Goal: Transaction & Acquisition: Purchase product/service

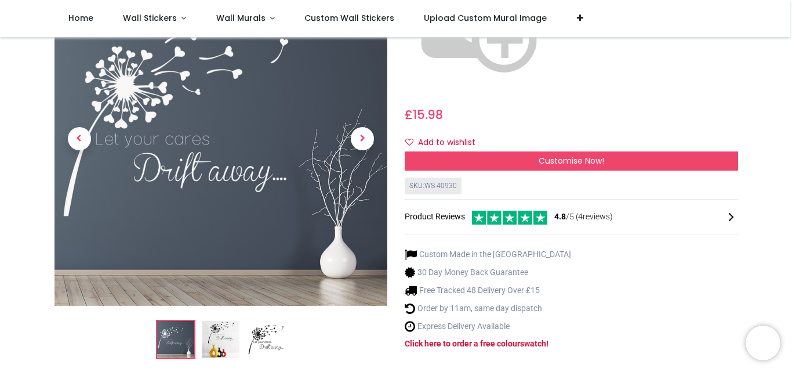
scroll to position [348, 0]
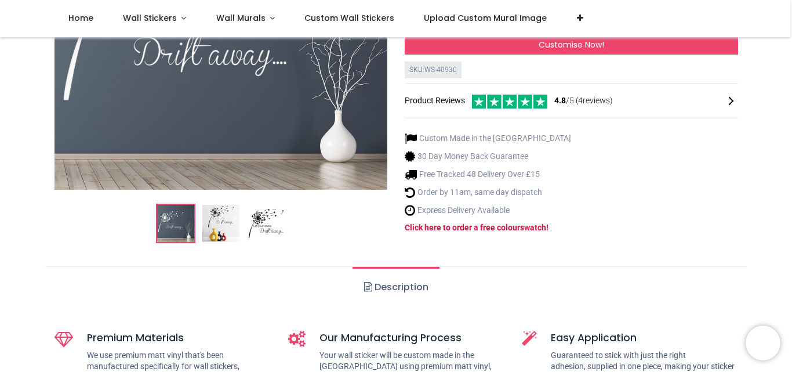
click at [202, 205] on img at bounding box center [220, 223] width 37 height 37
click at [223, 205] on img at bounding box center [220, 223] width 37 height 37
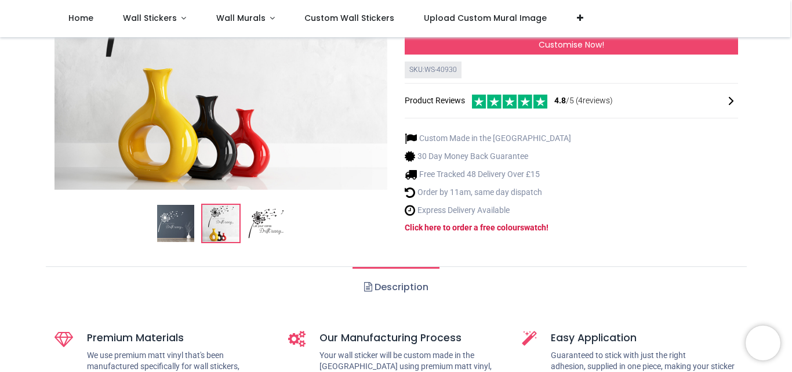
click at [359, 75] on img at bounding box center [222, 23] width 334 height 334
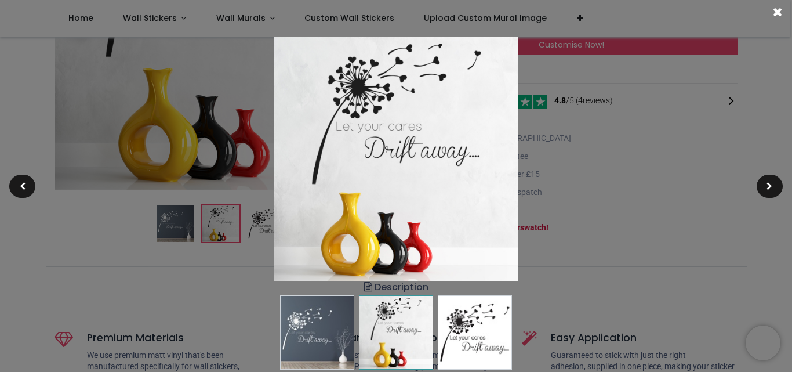
click at [792, 123] on div at bounding box center [396, 186] width 792 height 372
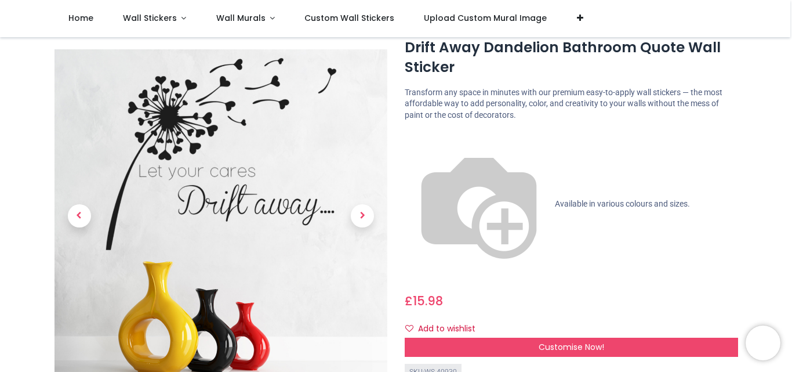
scroll to position [116, 0]
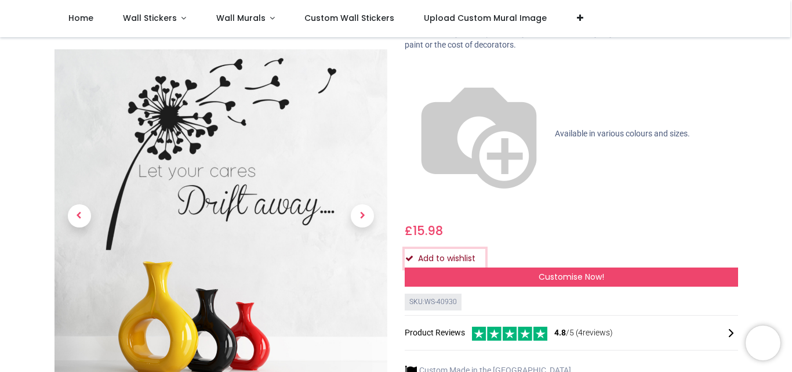
click at [434, 249] on button "Add to wishlist" at bounding box center [445, 259] width 81 height 20
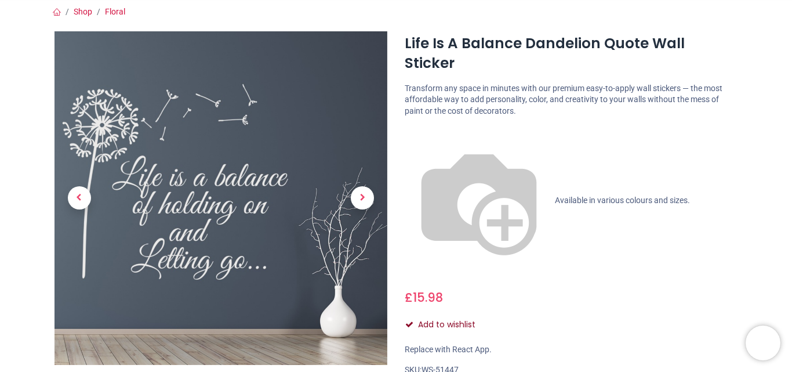
scroll to position [116, 0]
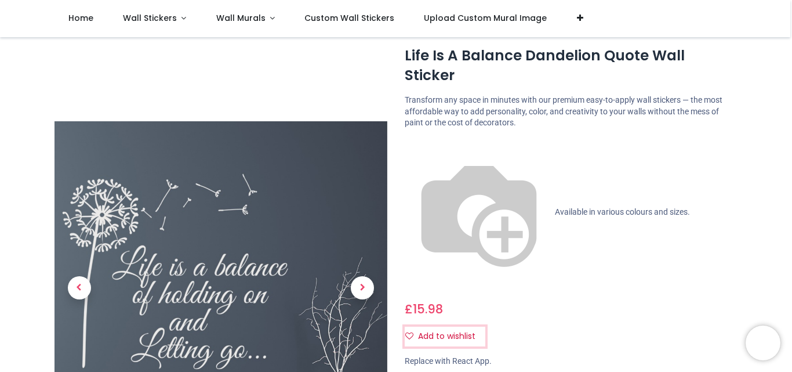
click at [430, 245] on div "Life Is A Balance Dandelion Quote Wall Sticker https://www.iconwallstickers.co.…" at bounding box center [571, 280] width 351 height 473
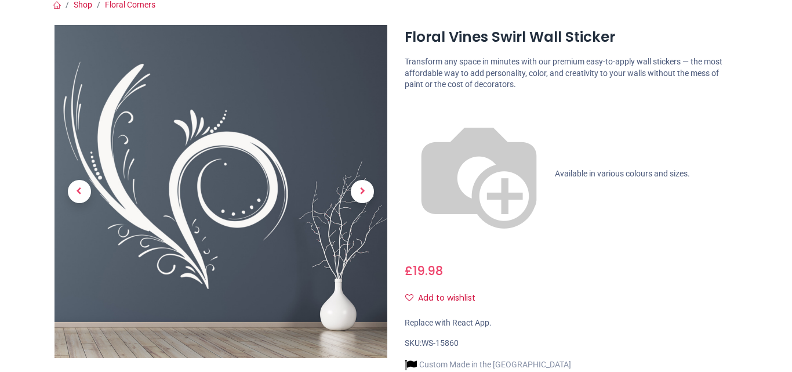
scroll to position [116, 0]
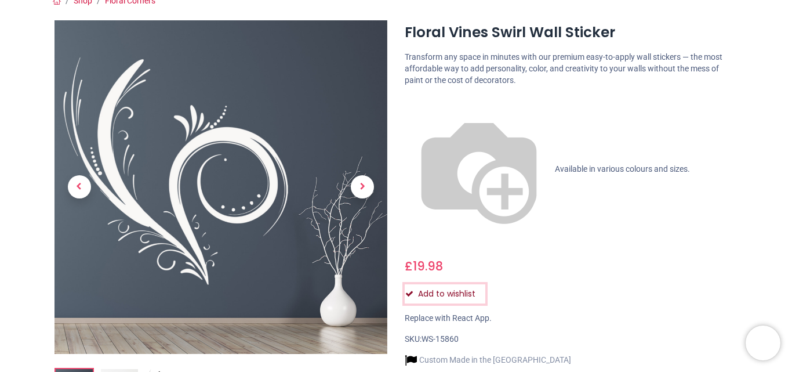
click at [482, 284] on button "Add to wishlist" at bounding box center [445, 294] width 81 height 20
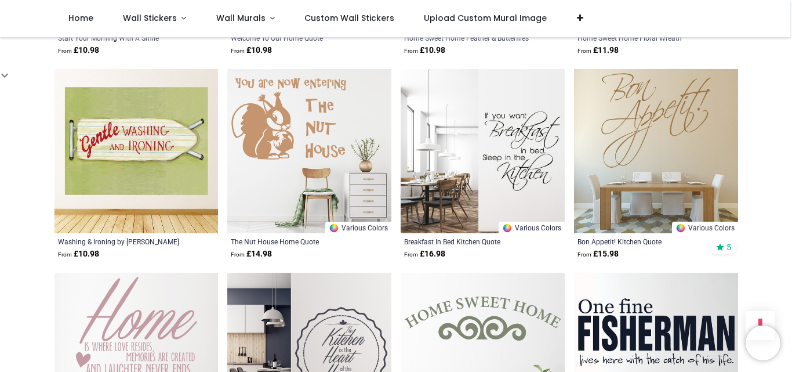
scroll to position [1044, 0]
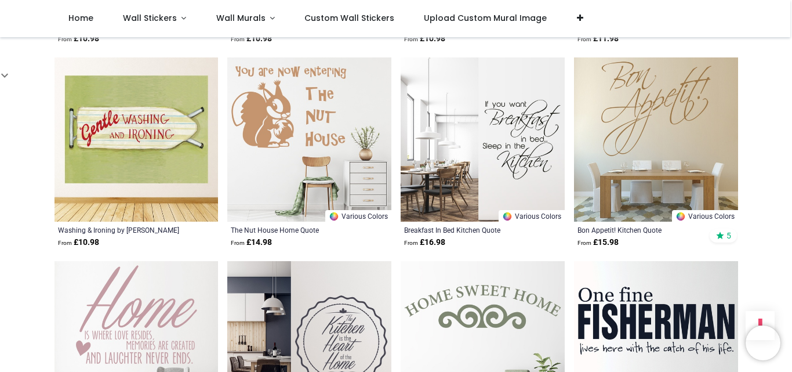
click at [342, 176] on img at bounding box center [309, 139] width 164 height 164
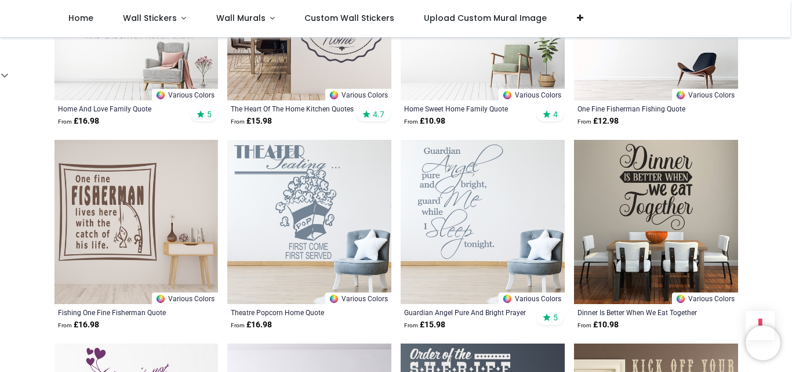
scroll to position [1450, 0]
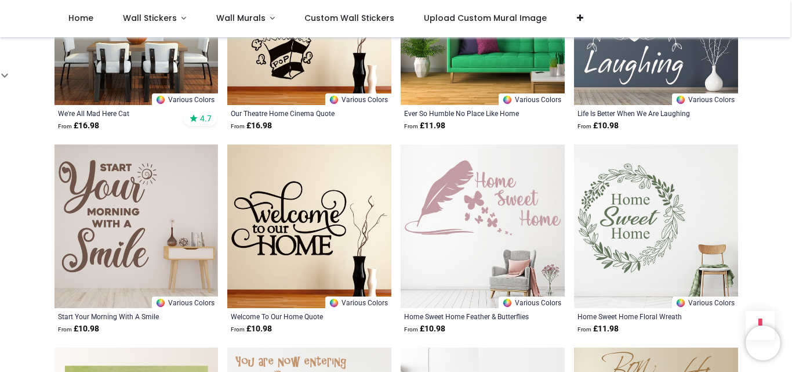
scroll to position [174, 0]
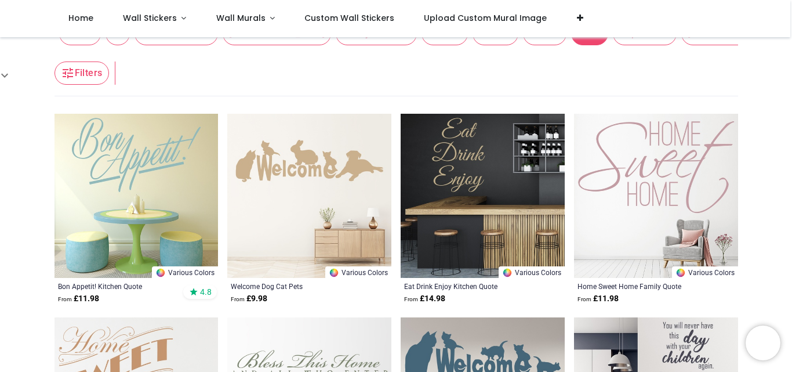
click at [613, 45] on span "Inspirational" at bounding box center [645, 33] width 64 height 23
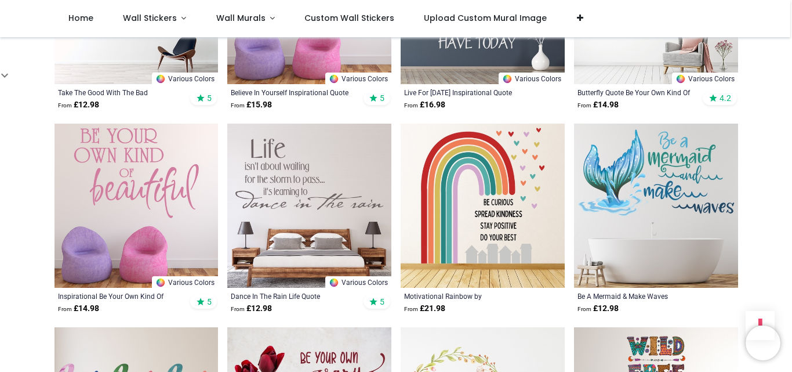
scroll to position [1218, 0]
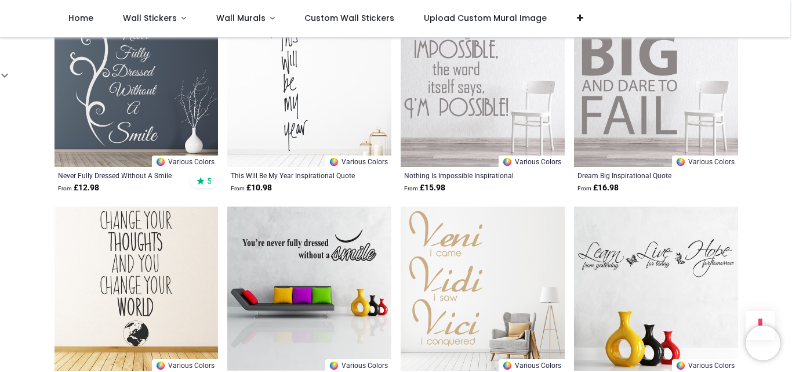
scroll to position [2669, 0]
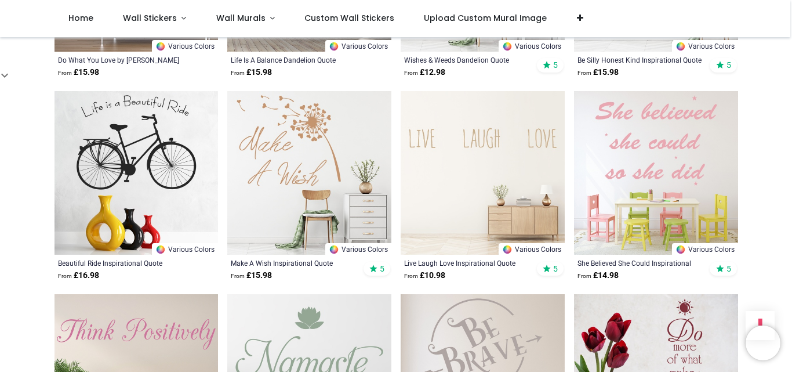
scroll to position [4119, 0]
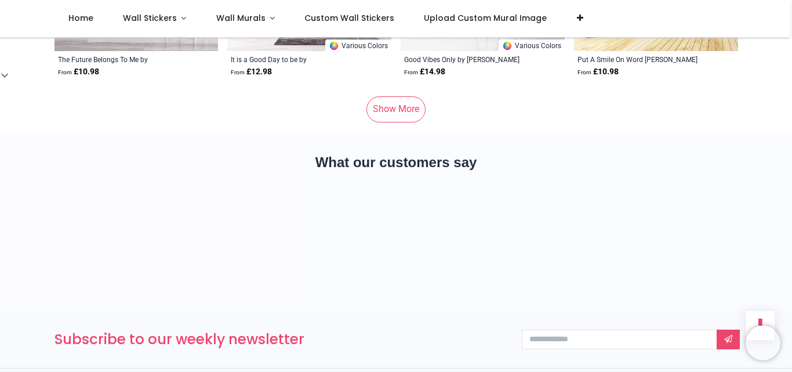
scroll to position [5917, 0]
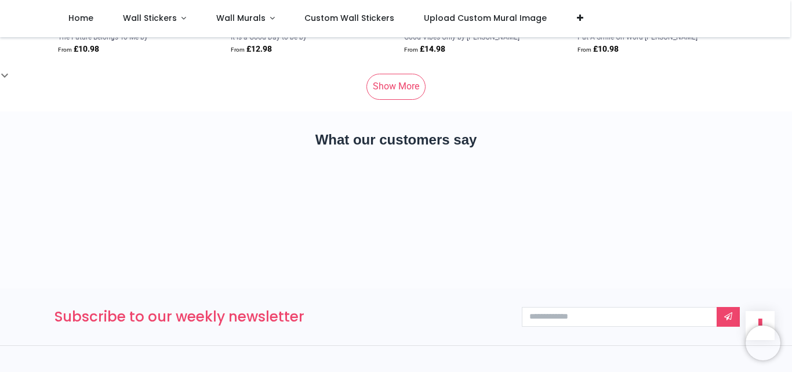
click at [389, 99] on link "Show More" at bounding box center [396, 87] width 59 height 26
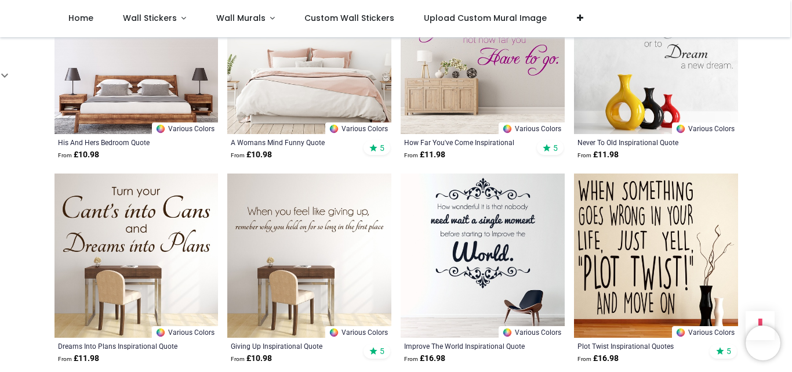
scroll to position [7077, 0]
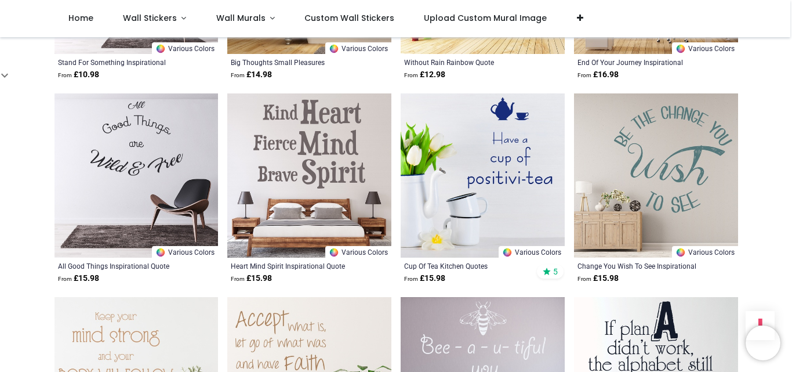
scroll to position [8354, 0]
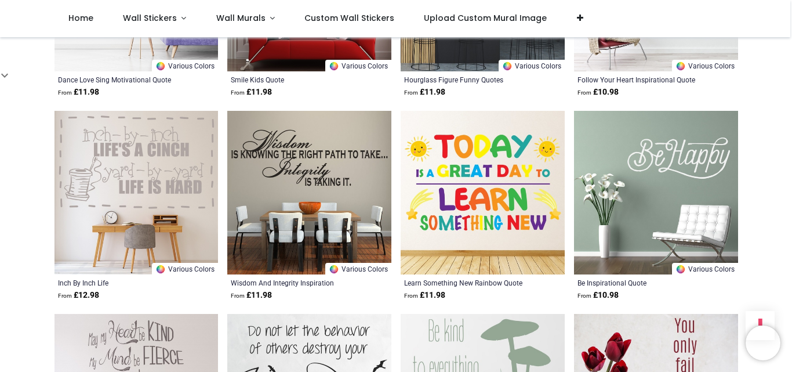
scroll to position [9746, 0]
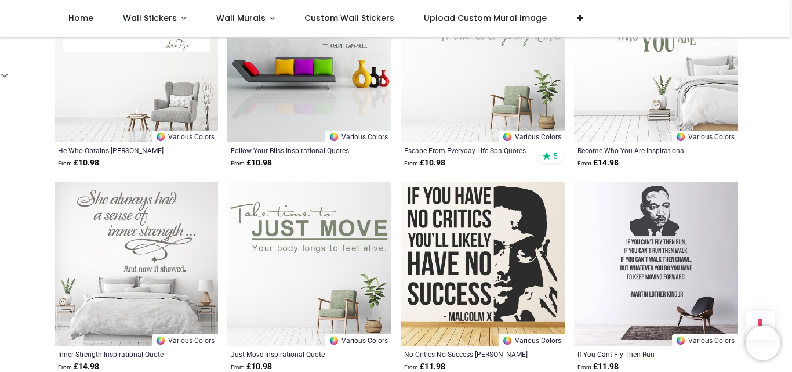
scroll to position [11138, 0]
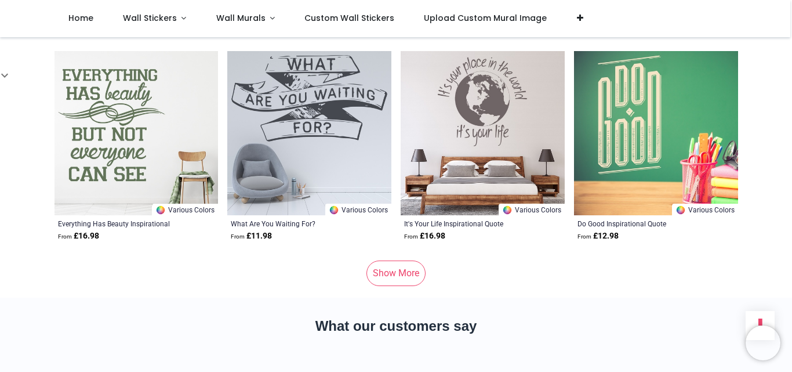
scroll to position [12879, 0]
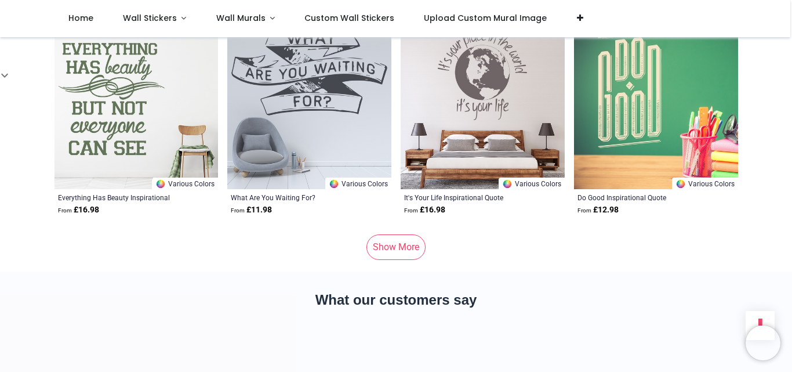
click at [386, 260] on link "Show More" at bounding box center [396, 247] width 59 height 26
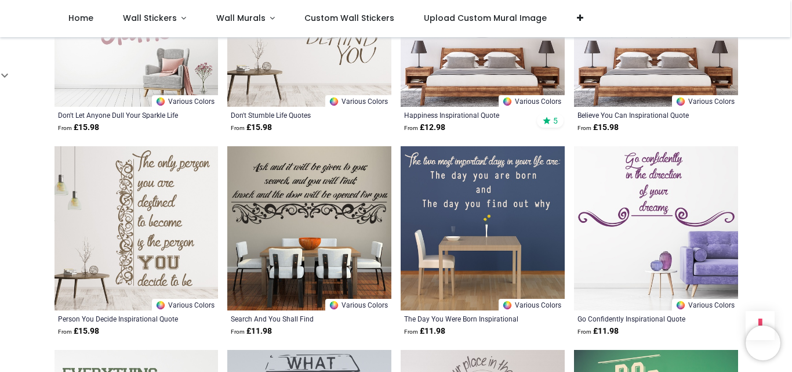
scroll to position [12415, 0]
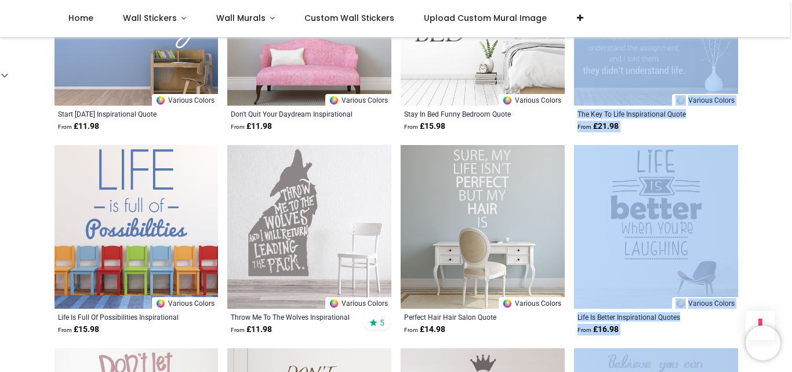
drag, startPoint x: 790, startPoint y: 322, endPoint x: 775, endPoint y: -26, distance: 348.4
click at [775, 0] on html "Login • Register Home Wall Stickers" at bounding box center [396, 186] width 792 height 372
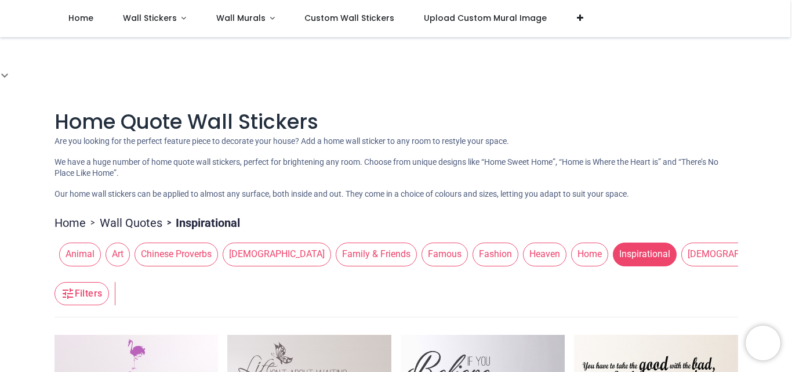
scroll to position [58, 0]
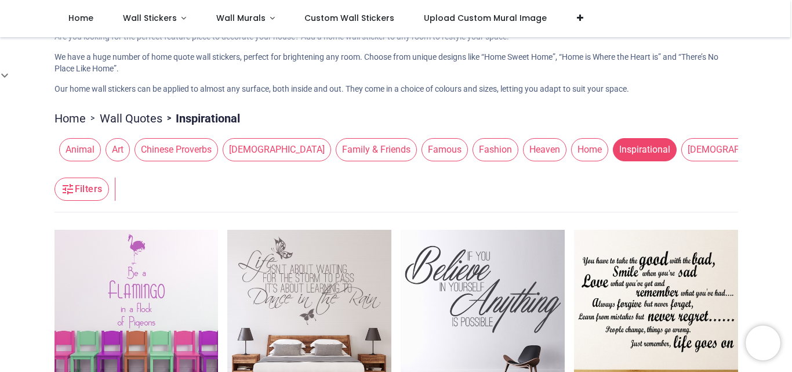
click at [473, 161] on span "Fashion" at bounding box center [496, 149] width 46 height 23
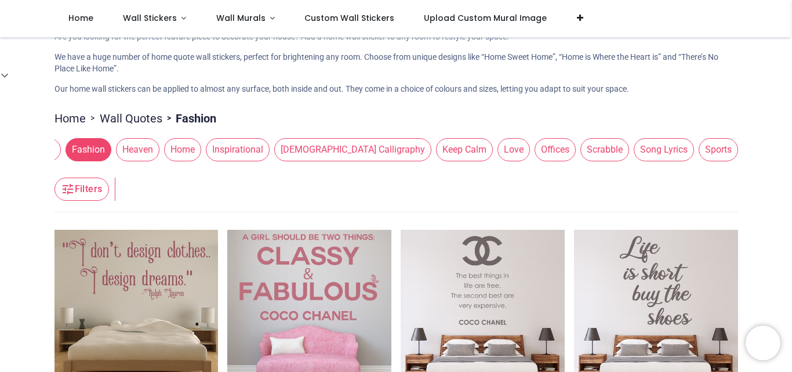
scroll to position [0, 410]
drag, startPoint x: 581, startPoint y: 196, endPoint x: 171, endPoint y: 180, distance: 410.4
click at [171, 166] on div "Animal Art Chinese Proverbs Christian Family & Friends Famous Fashion Heaven Ho…" at bounding box center [397, 149] width 684 height 32
click at [631, 161] on span "Song Lyrics" at bounding box center [661, 149] width 60 height 23
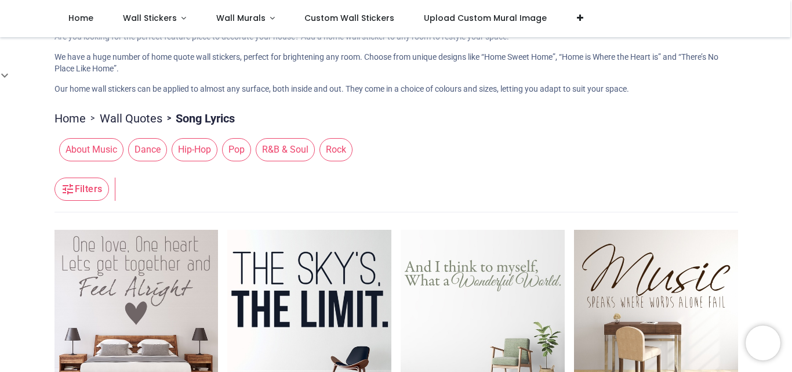
scroll to position [0, 0]
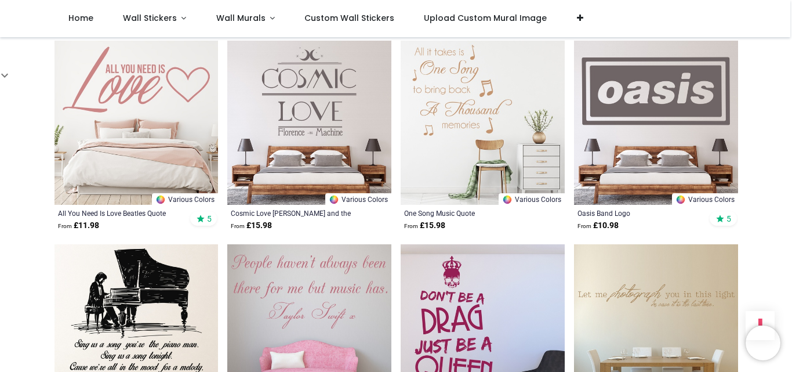
scroll to position [1276, 0]
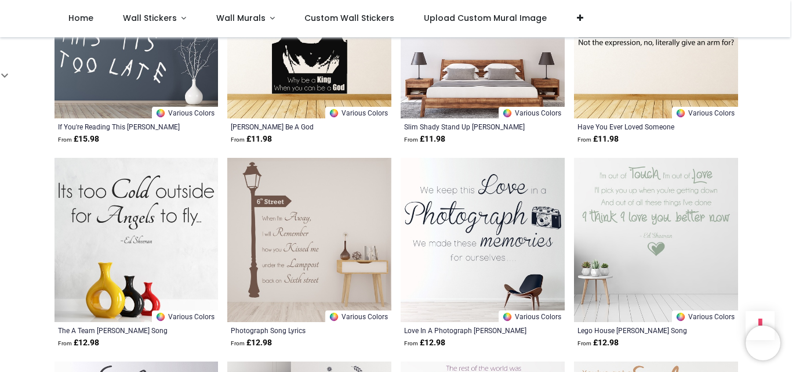
scroll to position [2901, 0]
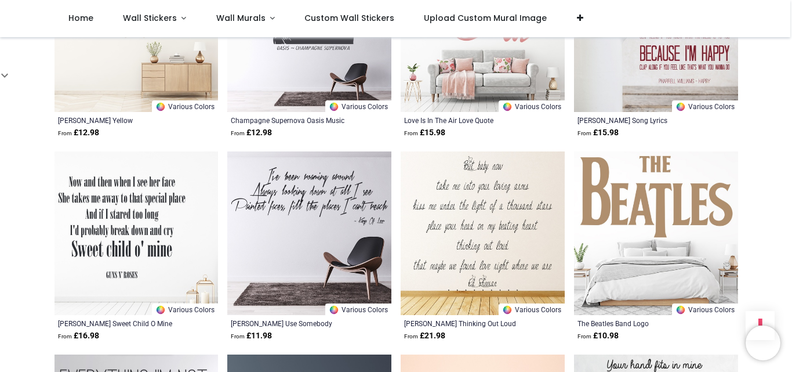
scroll to position [4061, 0]
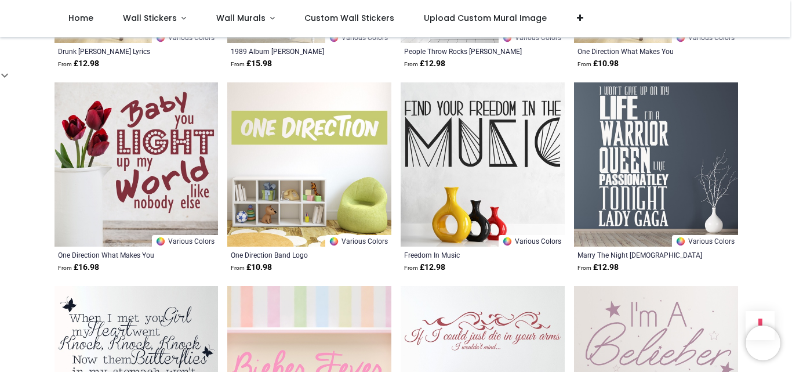
scroll to position [5511, 0]
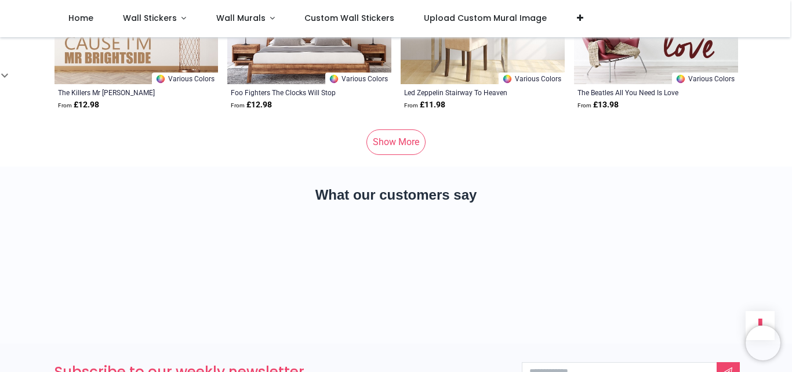
scroll to position [7368, 0]
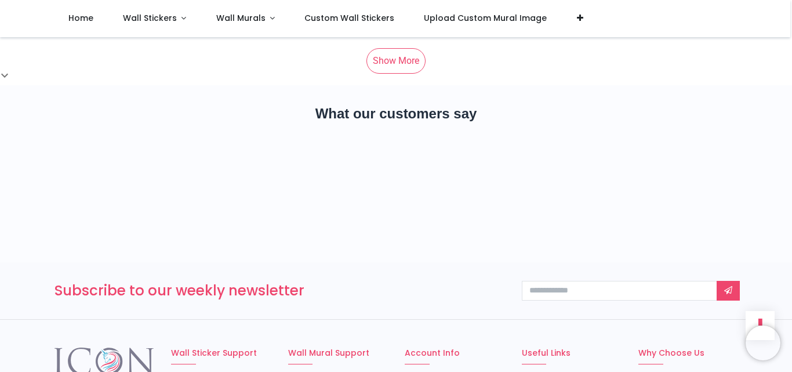
click at [389, 74] on link "Show More" at bounding box center [396, 61] width 59 height 26
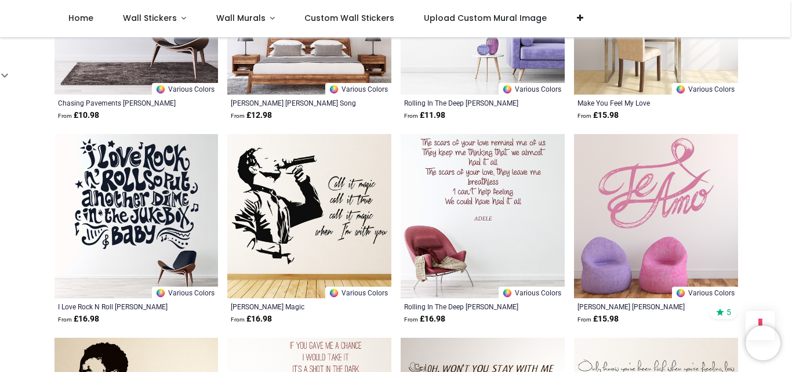
scroll to position [8354, 0]
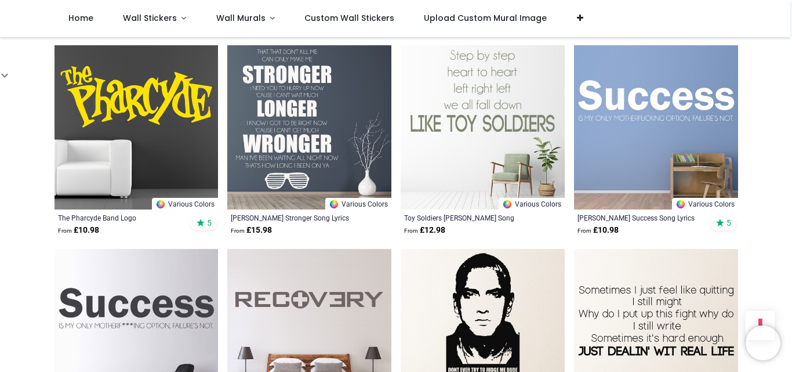
scroll to position [9630, 0]
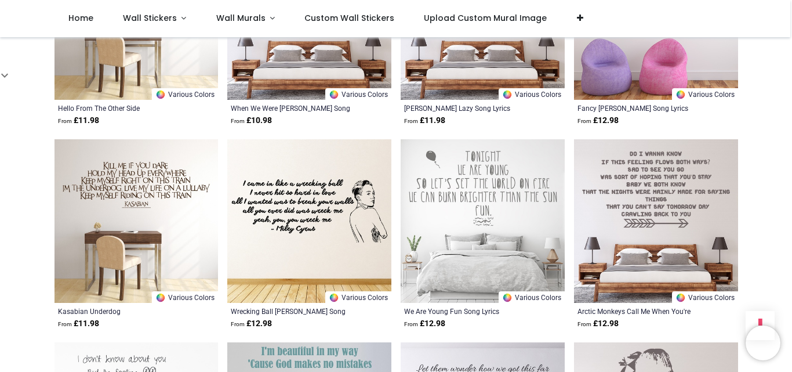
scroll to position [11370, 0]
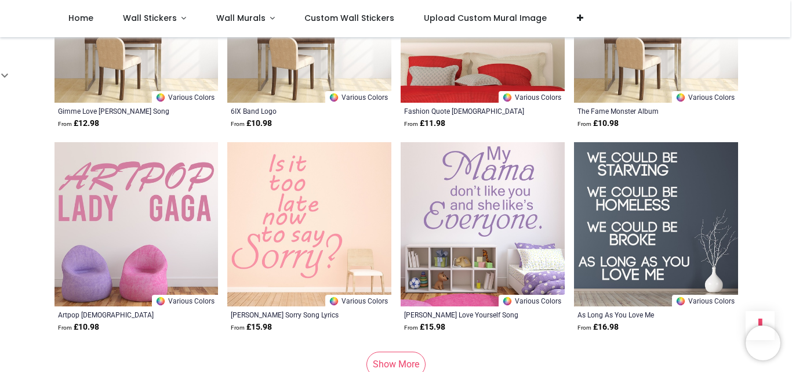
scroll to position [12763, 0]
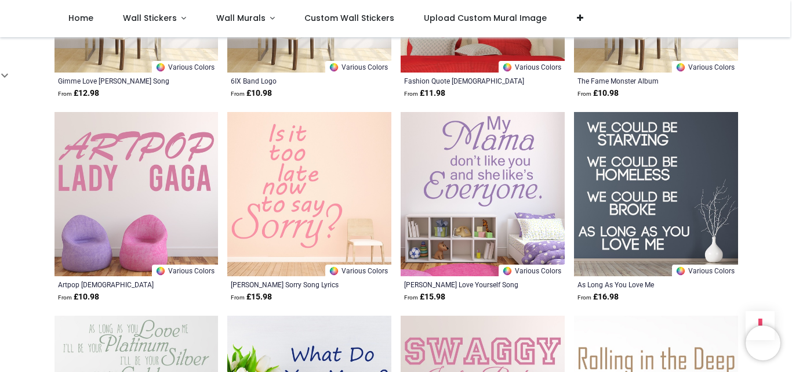
scroll to position [12589, 0]
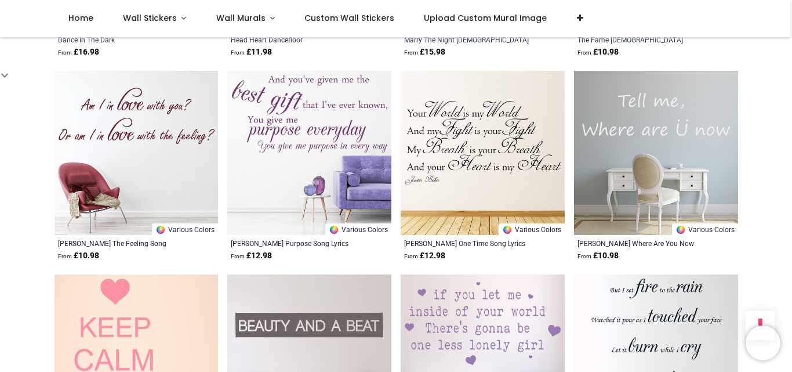
scroll to position [928, 0]
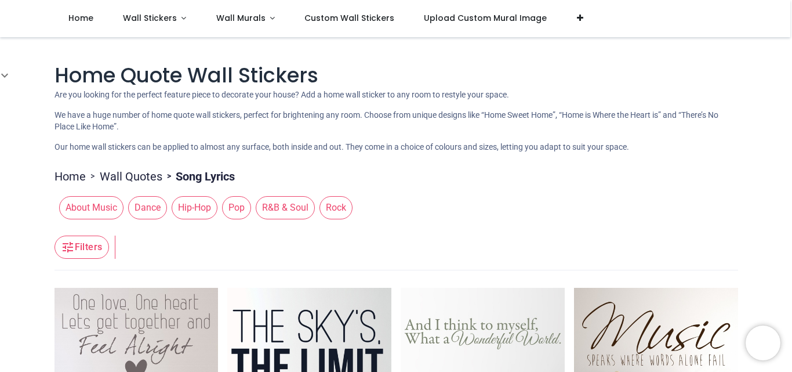
scroll to position [116, 0]
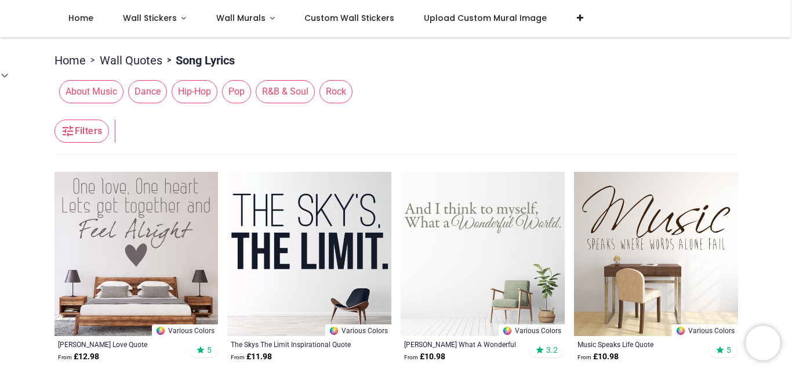
click at [135, 68] on link "Wall Quotes" at bounding box center [131, 60] width 63 height 16
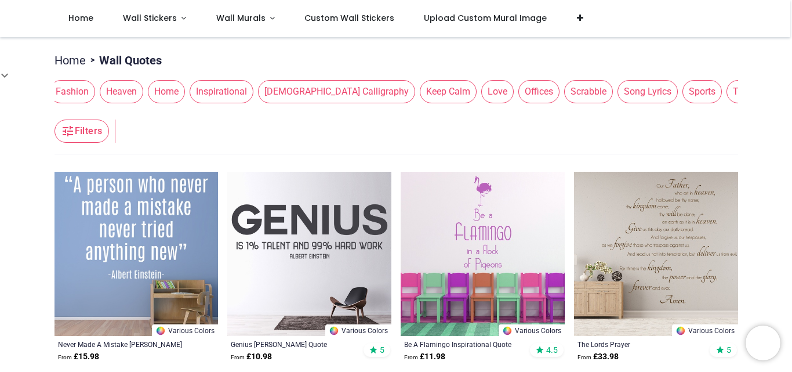
scroll to position [0, 432]
drag, startPoint x: 647, startPoint y: 139, endPoint x: 192, endPoint y: 116, distance: 456.0
drag, startPoint x: 592, startPoint y: 135, endPoint x: 405, endPoint y: 130, distance: 187.5
click at [405, 108] on div "Animal Art Chinese Proverbs Christian Family & Friends Famous Fashion Heaven Ho…" at bounding box center [397, 91] width 684 height 32
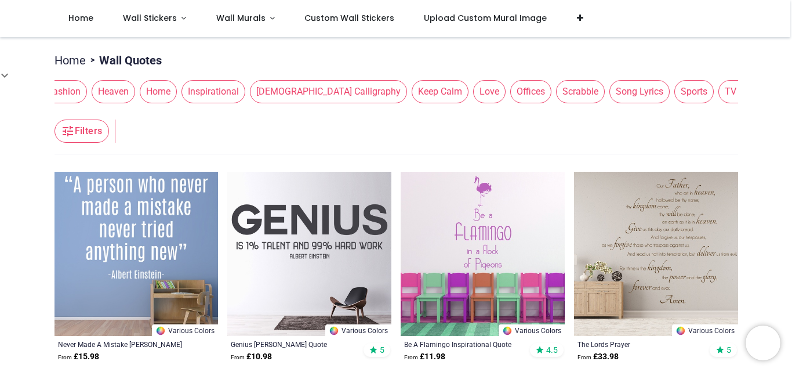
click at [473, 103] on span "Love" at bounding box center [489, 91] width 32 height 23
click at [475, 103] on span "Love" at bounding box center [491, 91] width 32 height 23
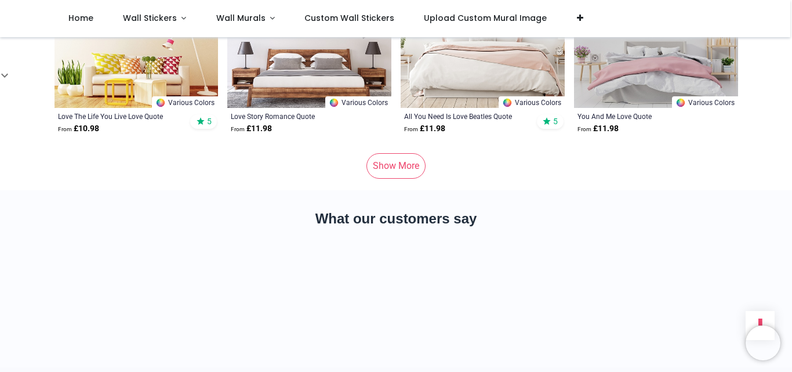
scroll to position [1566, 0]
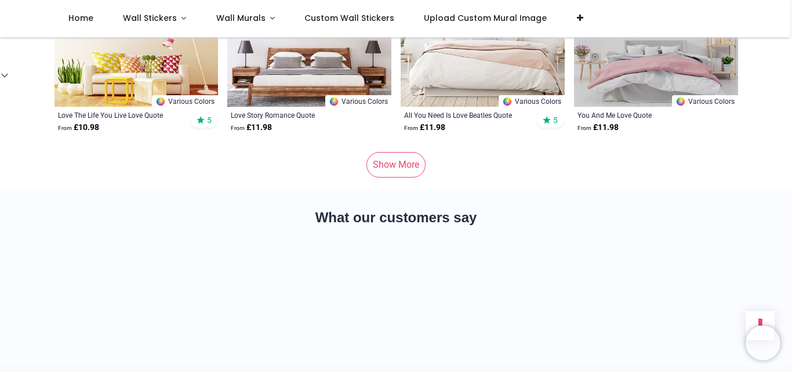
click at [410, 178] on link "Show More" at bounding box center [396, 165] width 59 height 26
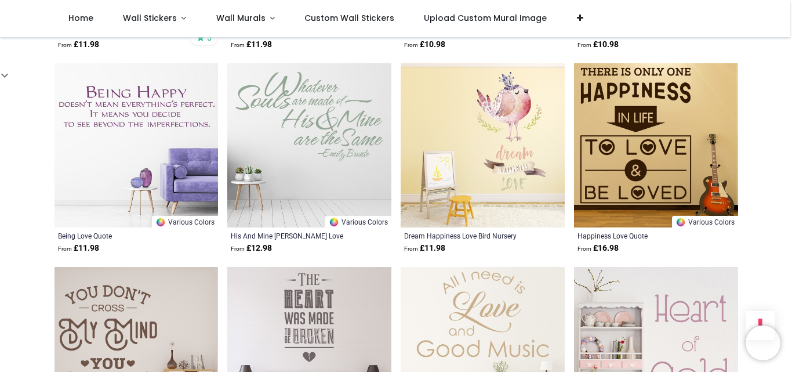
scroll to position [2669, 0]
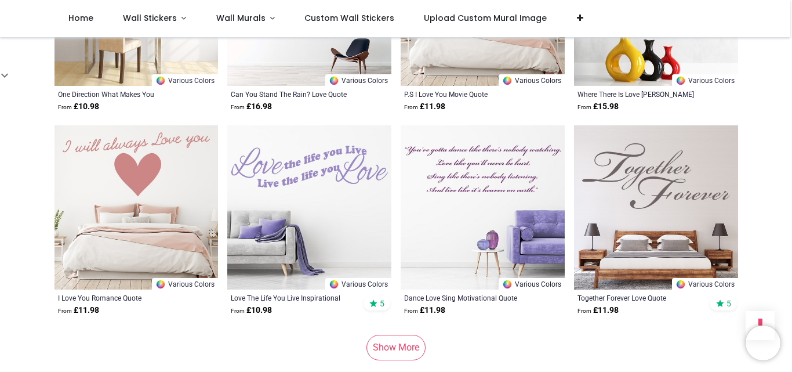
scroll to position [4235, 0]
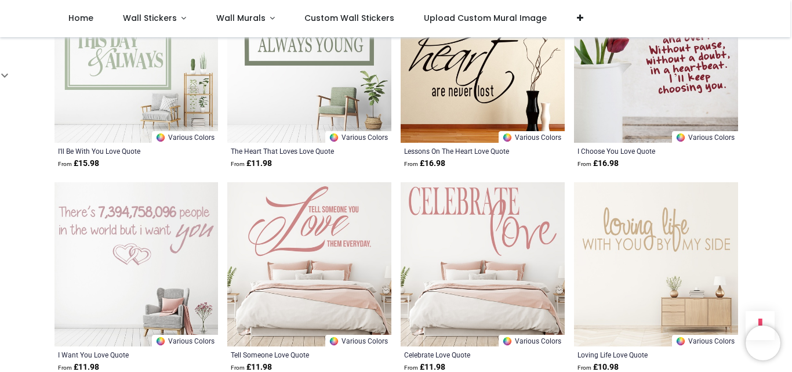
scroll to position [4235, 0]
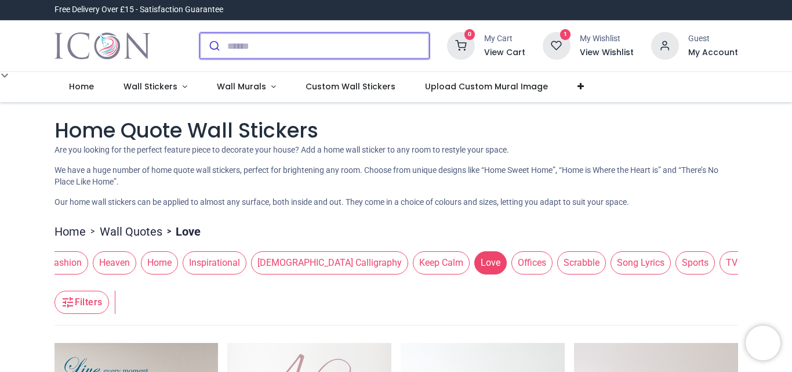
click at [301, 54] on input "search" at bounding box center [328, 46] width 202 height 26
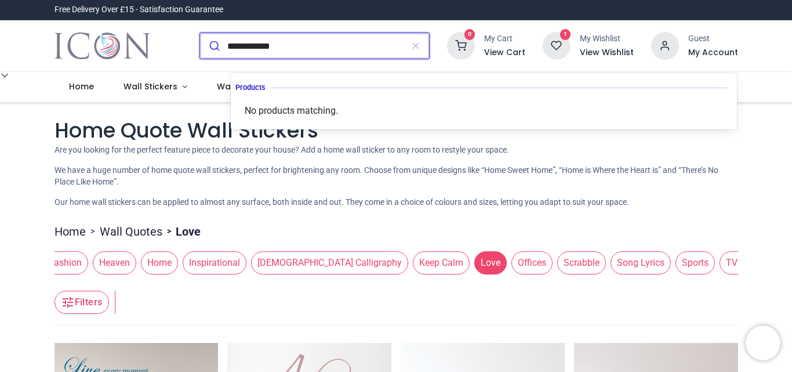
type input "**********"
click at [200, 33] on button "submit" at bounding box center [213, 46] width 27 height 26
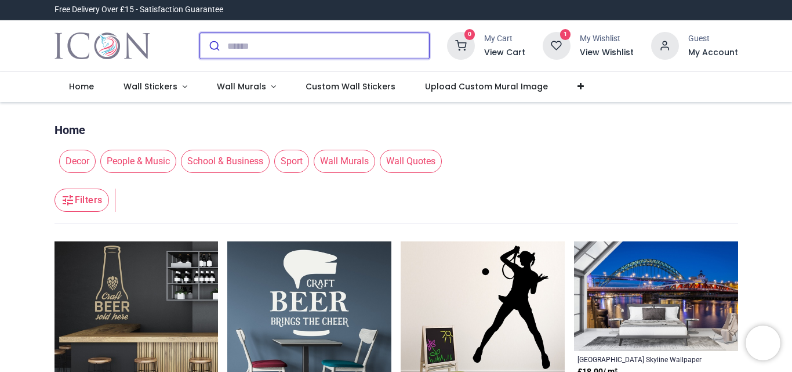
click at [294, 49] on input "search" at bounding box center [328, 46] width 202 height 26
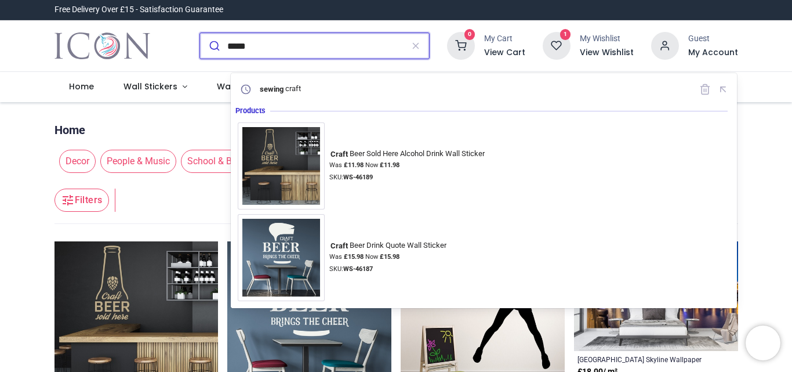
type input "*****"
click at [200, 33] on button "submit" at bounding box center [213, 46] width 27 height 26
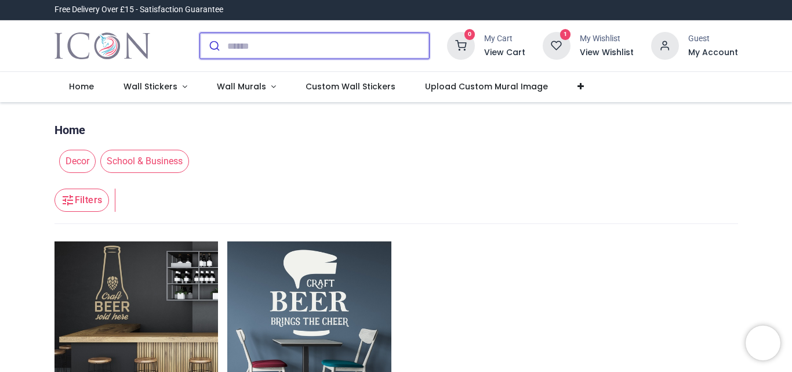
click at [301, 59] on input "search" at bounding box center [328, 46] width 202 height 26
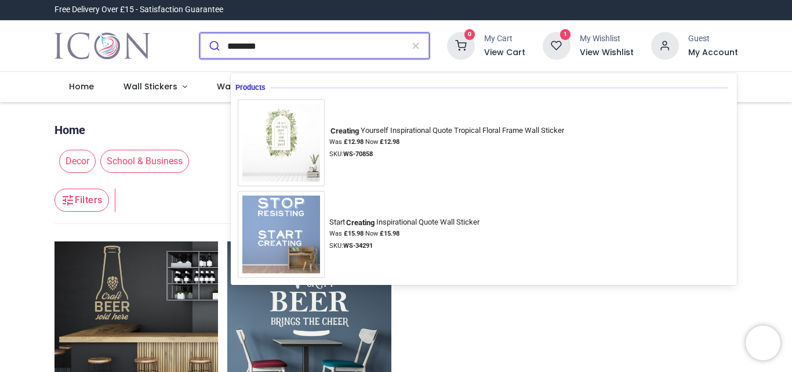
type input "********"
click at [200, 33] on button "submit" at bounding box center [213, 46] width 27 height 26
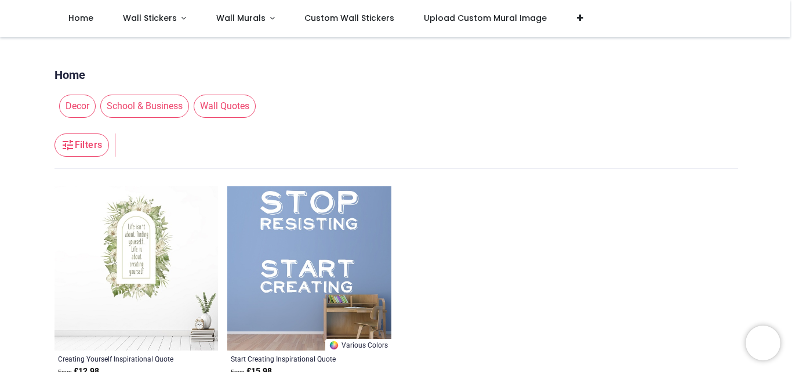
scroll to position [116, 0]
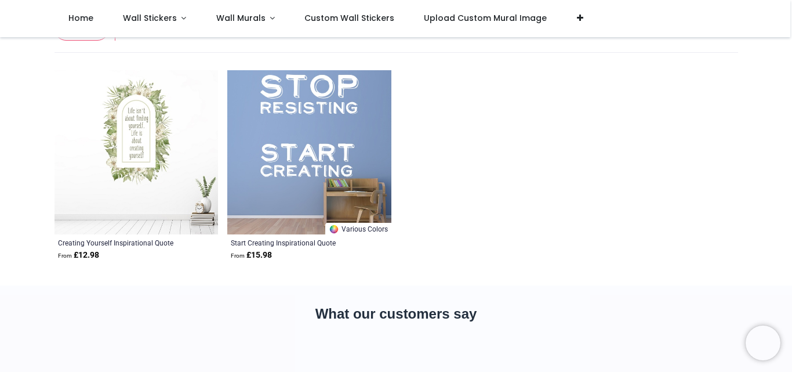
click at [120, 132] on img at bounding box center [137, 152] width 164 height 164
click at [121, 132] on img at bounding box center [137, 152] width 164 height 164
click at [338, 135] on img at bounding box center [309, 152] width 164 height 164
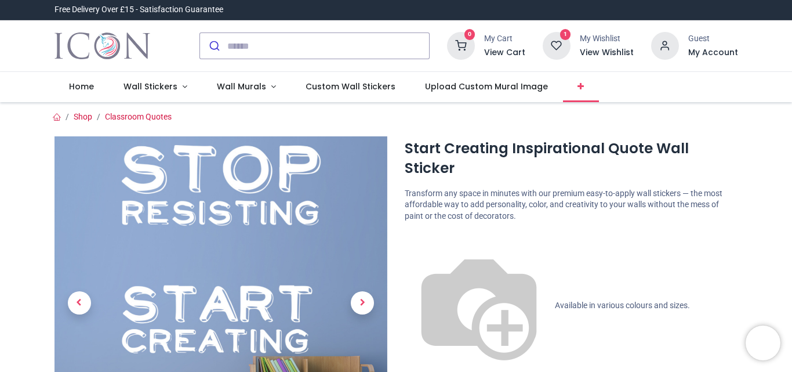
click at [584, 90] on icon at bounding box center [581, 86] width 6 height 8
click at [177, 92] on span "Wall Stickers" at bounding box center [151, 87] width 54 height 12
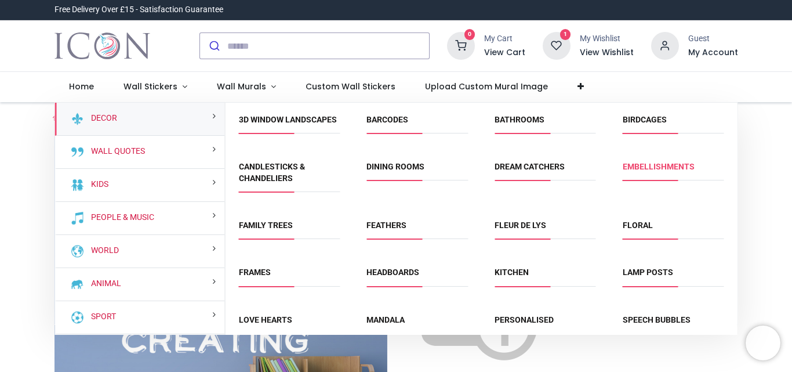
click at [683, 171] on link "Embellishments" at bounding box center [659, 166] width 72 height 9
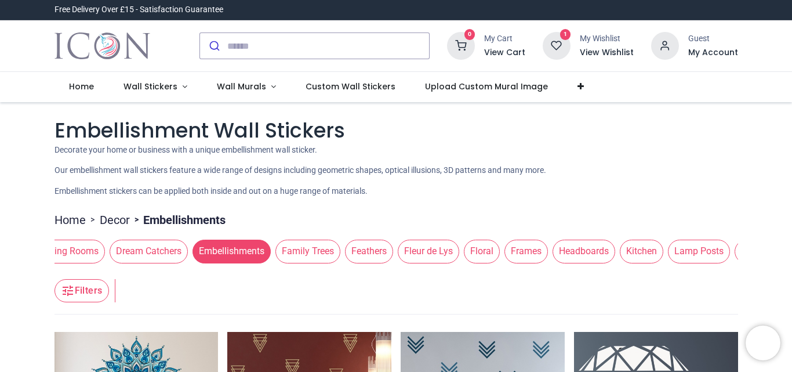
scroll to position [0, 457]
drag, startPoint x: 654, startPoint y: 312, endPoint x: 33, endPoint y: 266, distance: 622.4
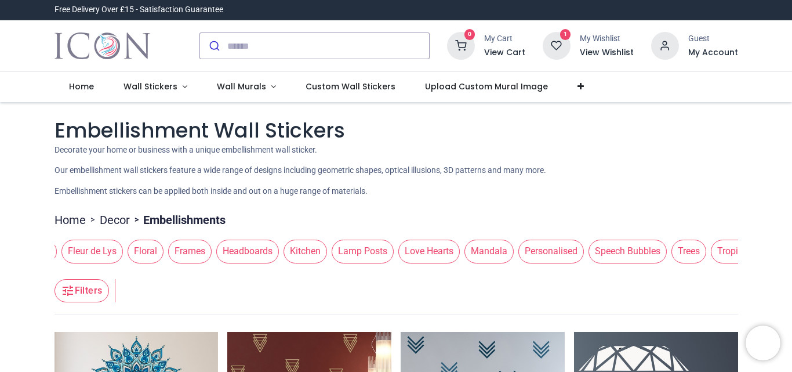
scroll to position [0, 804]
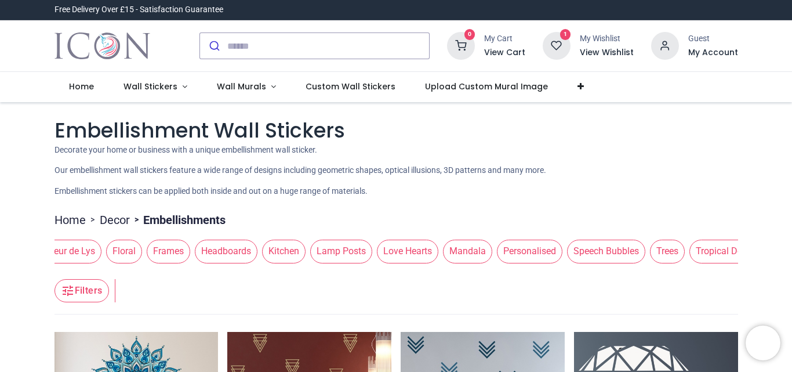
drag, startPoint x: 721, startPoint y: 304, endPoint x: 251, endPoint y: 296, distance: 470.0
click at [251, 267] on div "3D Window Landscapes Barcodes Bathrooms Birdcages Candlesticks & Chandeliers Di…" at bounding box center [397, 251] width 684 height 32
click at [448, 263] on span "Mandala" at bounding box center [467, 251] width 49 height 23
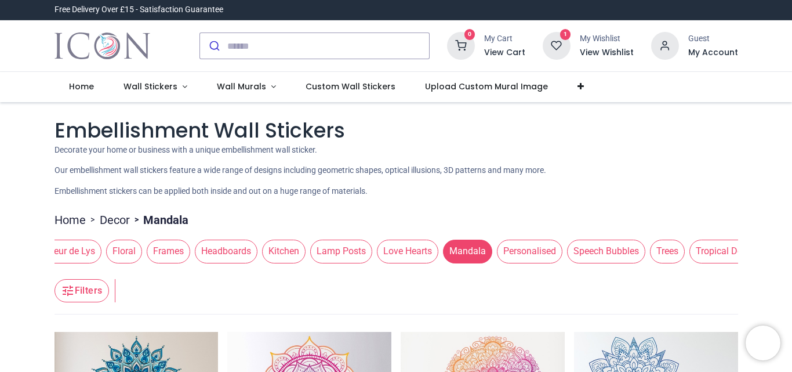
click at [504, 263] on span "Personalised" at bounding box center [530, 251] width 66 height 23
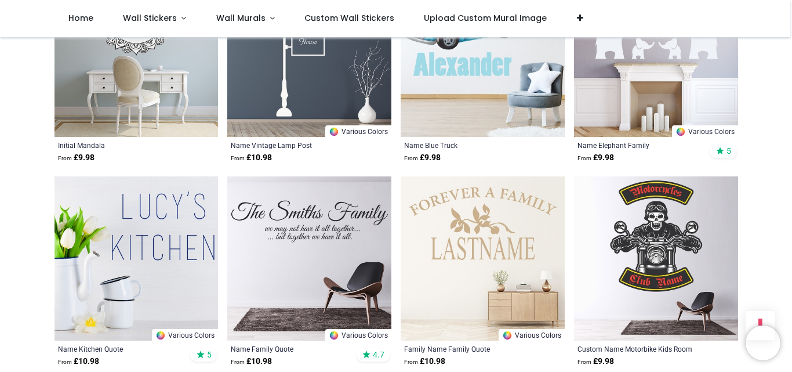
scroll to position [1392, 0]
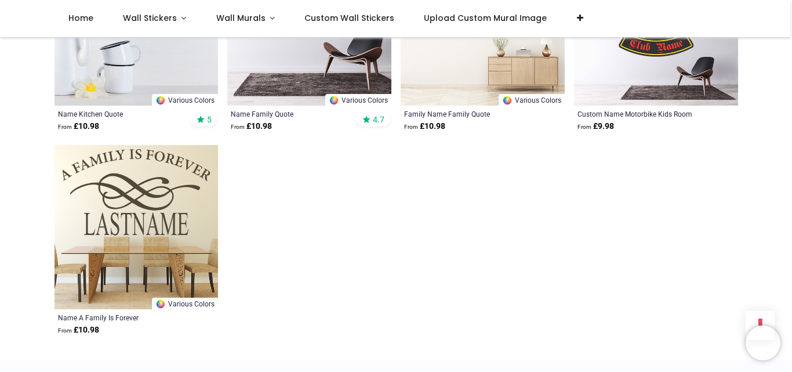
scroll to position [1566, 0]
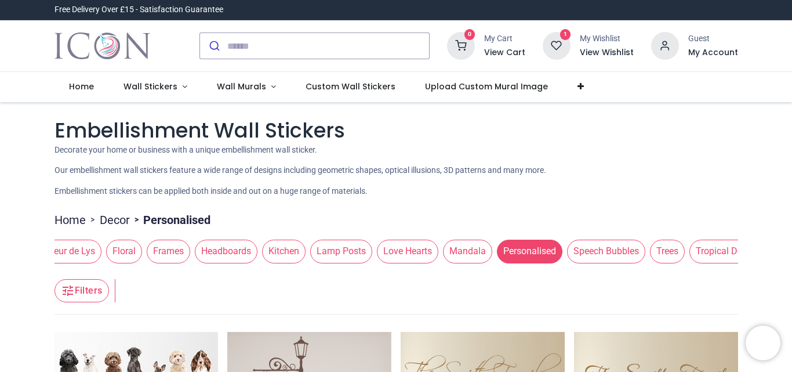
click at [331, 263] on span "Lamp Posts" at bounding box center [341, 251] width 62 height 23
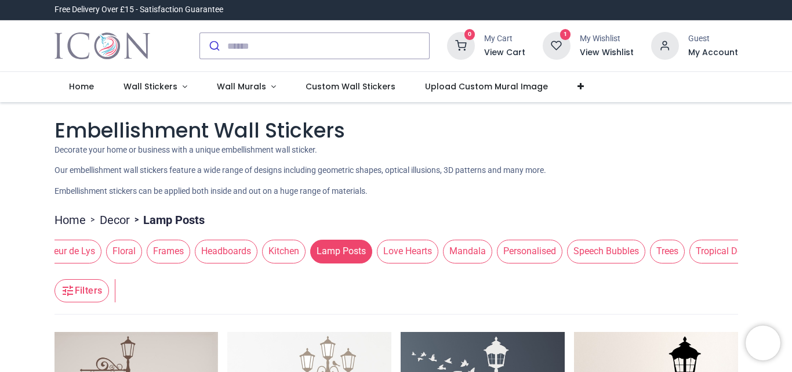
click at [283, 68] on div at bounding box center [315, 45] width 248 height 45
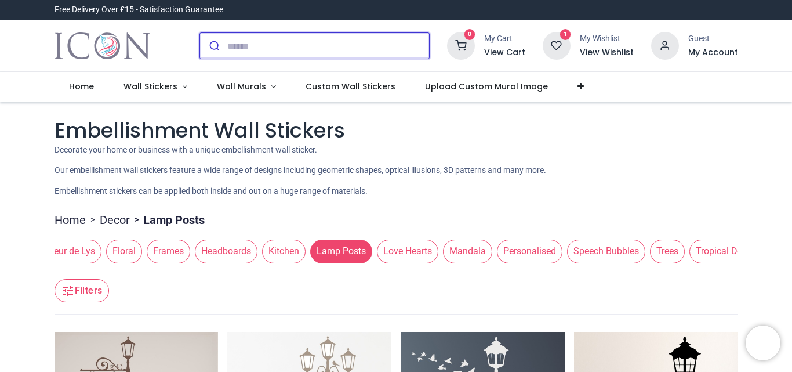
click at [292, 55] on input "search" at bounding box center [328, 46] width 202 height 26
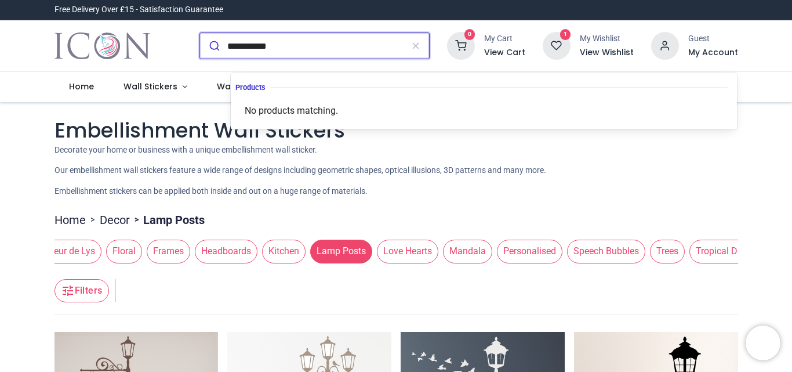
type input "**********"
click at [200, 33] on button "submit" at bounding box center [213, 46] width 27 height 26
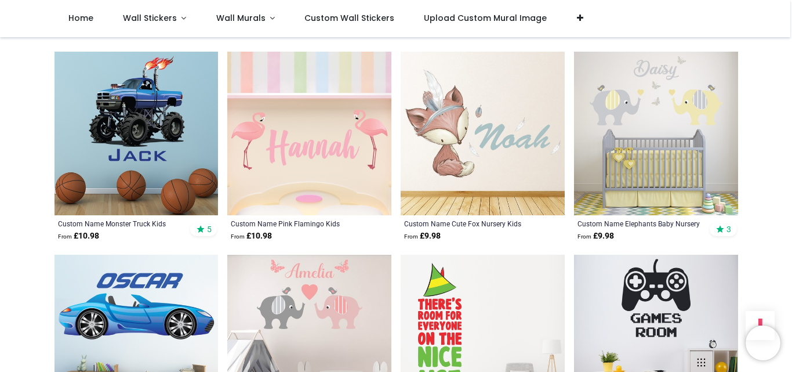
scroll to position [1276, 0]
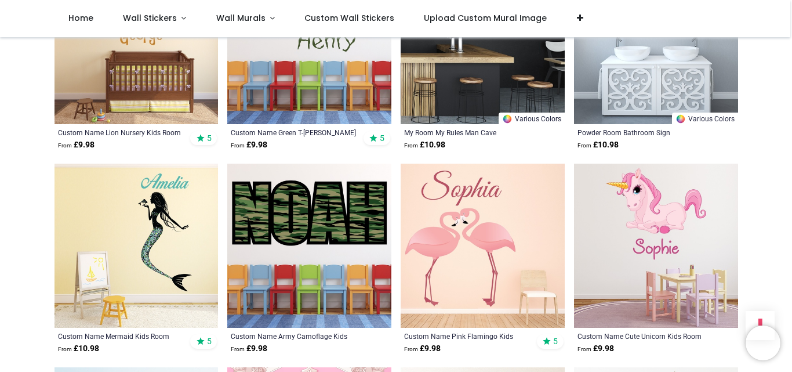
scroll to position [2495, 0]
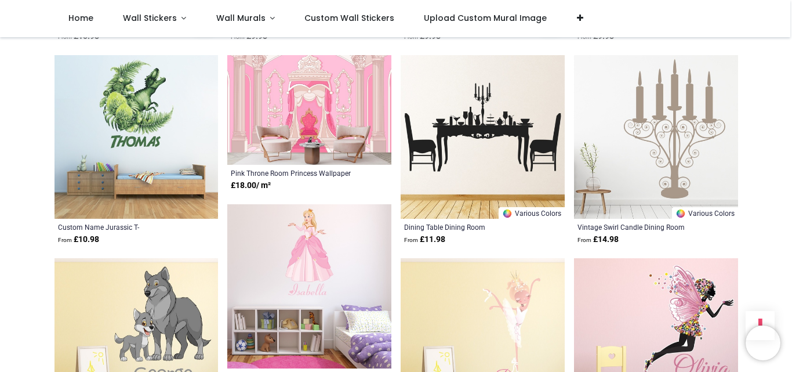
scroll to position [2785, 0]
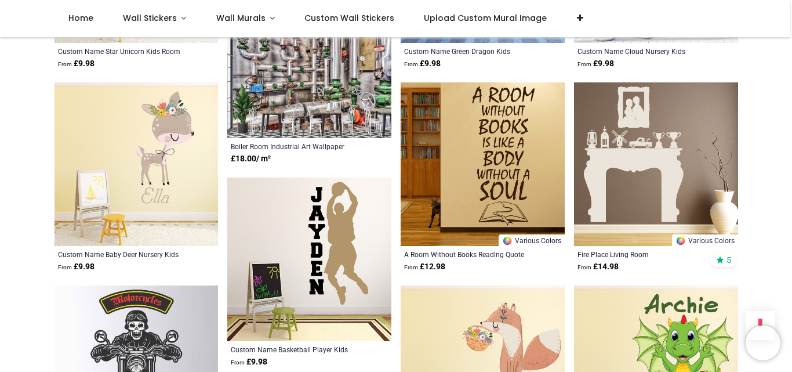
scroll to position [3597, 0]
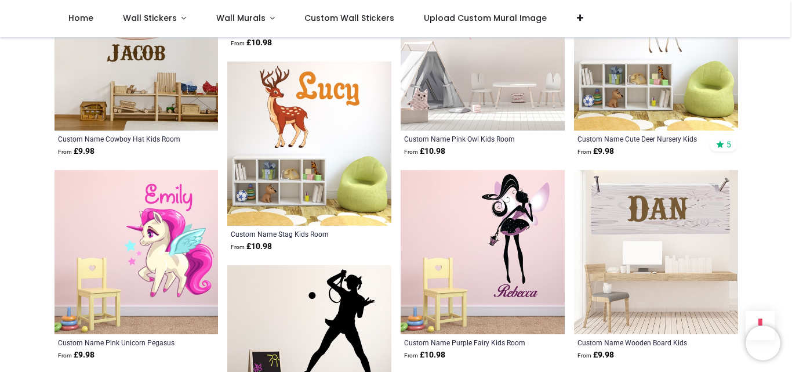
scroll to position [4293, 0]
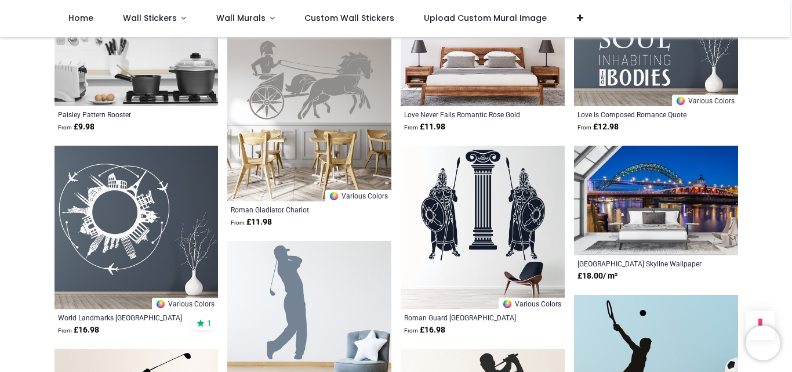
scroll to position [5163, 0]
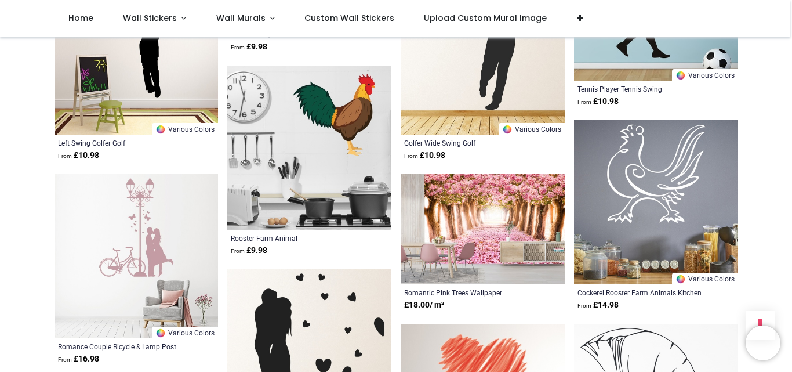
scroll to position [5569, 0]
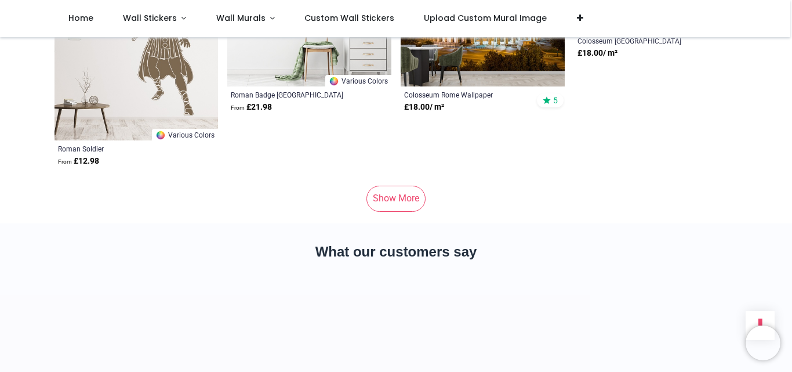
scroll to position [6961, 0]
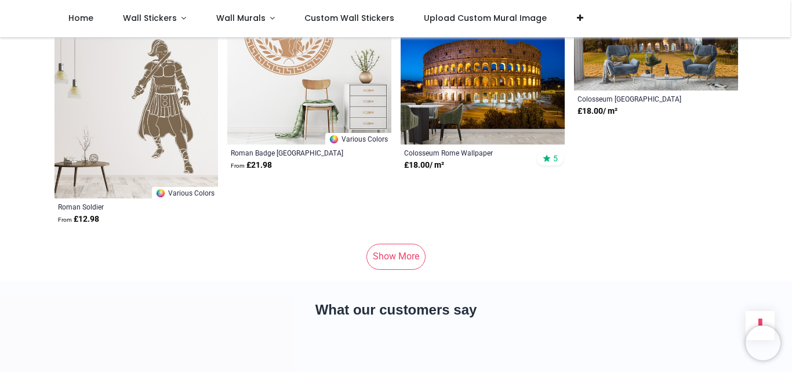
click at [375, 269] on link "Show More" at bounding box center [396, 257] width 59 height 26
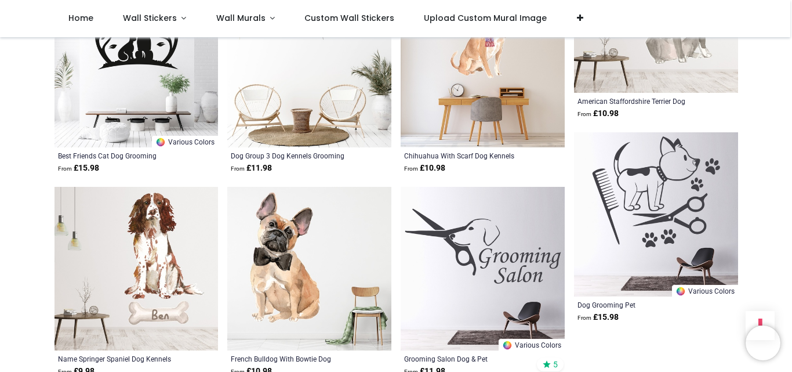
scroll to position [8238, 0]
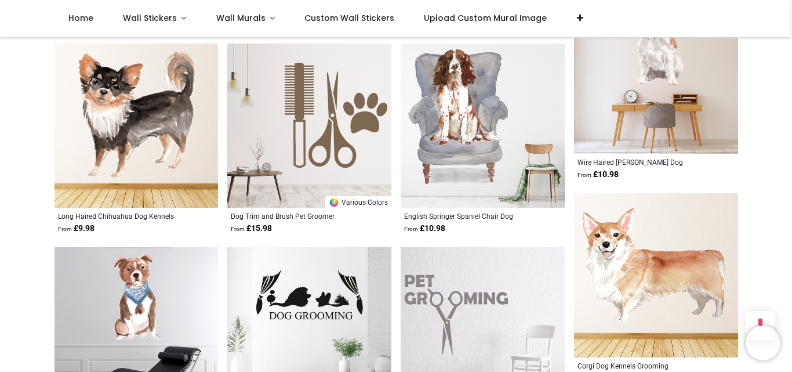
scroll to position [9456, 0]
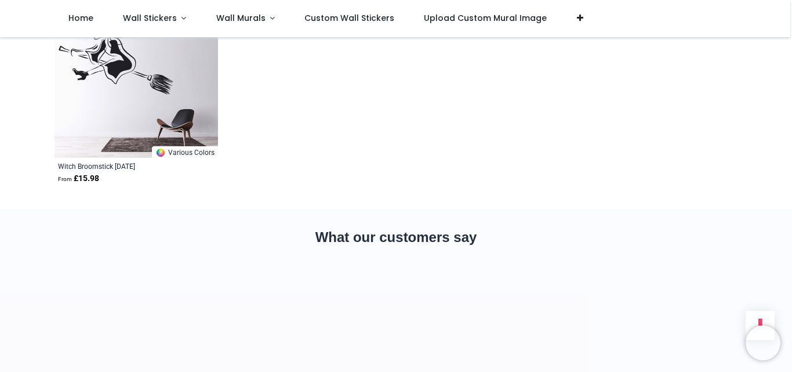
scroll to position [11022, 0]
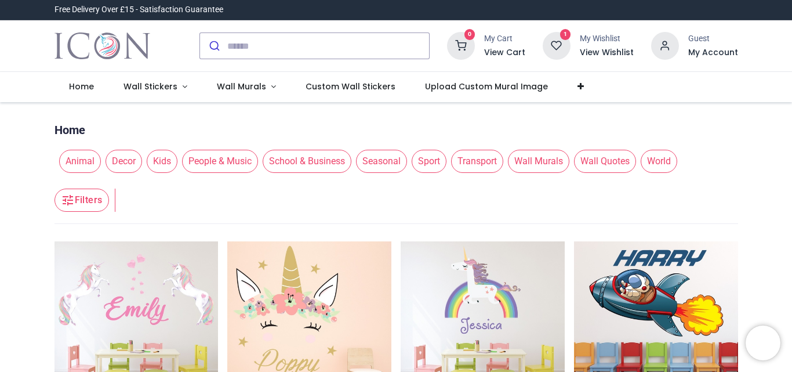
click at [73, 173] on span "Animal" at bounding box center [80, 161] width 42 height 23
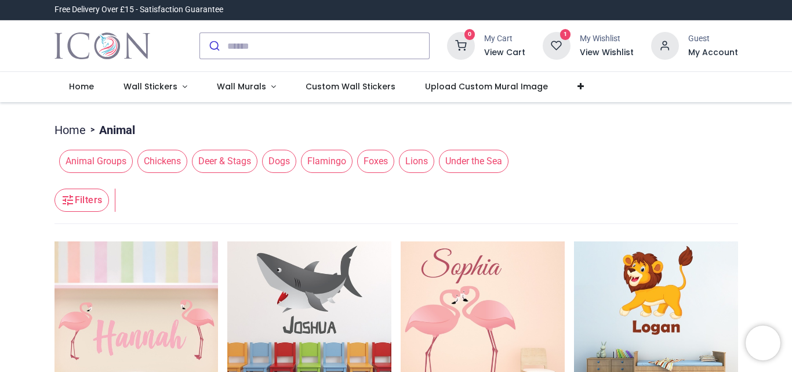
click at [73, 173] on span "Animal Groups" at bounding box center [96, 161] width 74 height 23
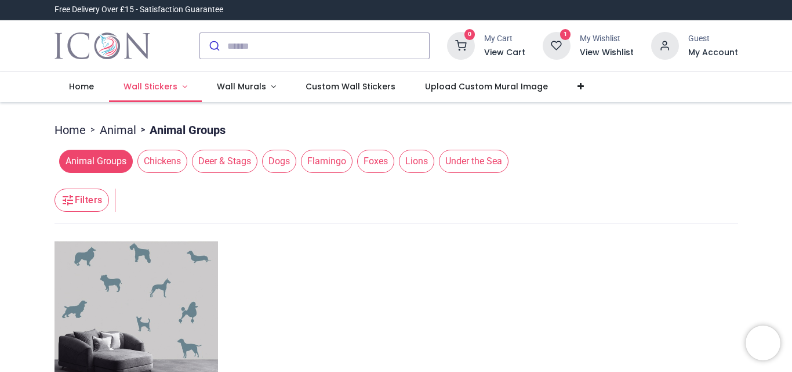
click at [178, 92] on span "Wall Stickers" at bounding box center [151, 87] width 54 height 12
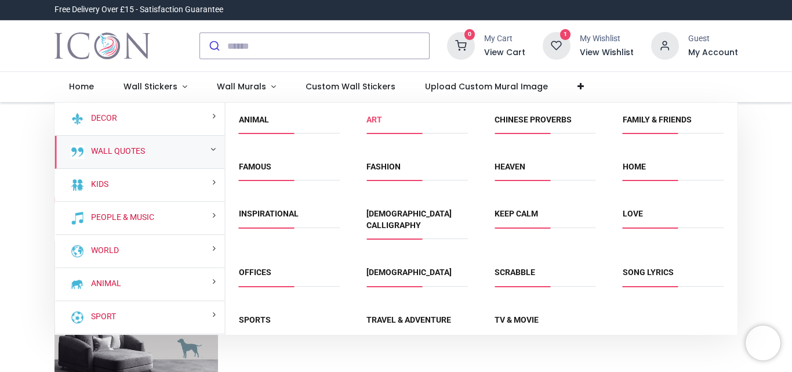
click at [372, 124] on link "Art" at bounding box center [375, 119] width 16 height 9
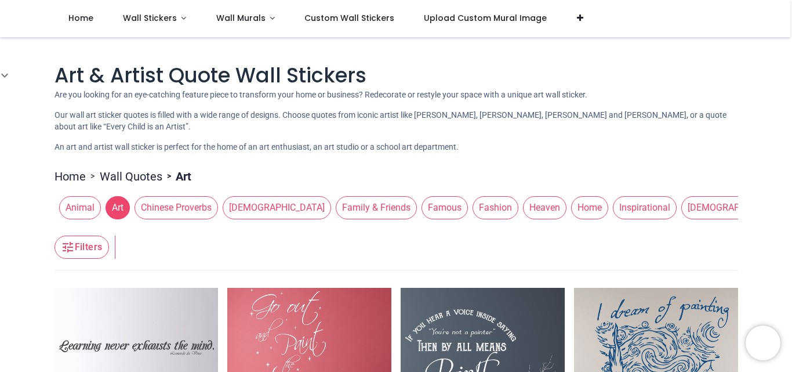
scroll to position [116, 0]
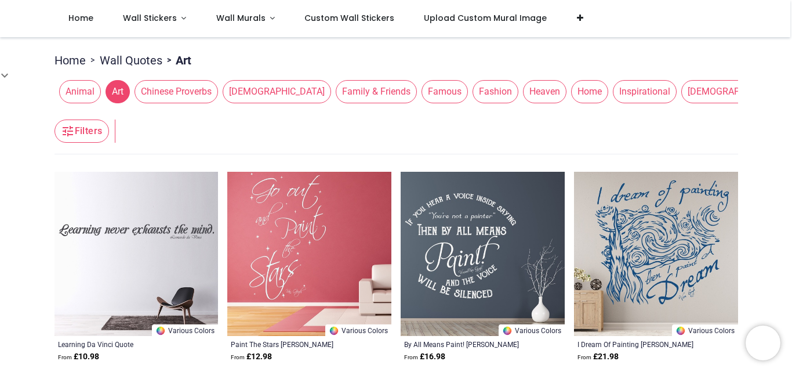
drag, startPoint x: 631, startPoint y: 241, endPoint x: 609, endPoint y: 263, distance: 31.6
drag, startPoint x: 328, startPoint y: 126, endPoint x: 350, endPoint y: 132, distance: 22.8
click at [336, 103] on span "Family & Friends" at bounding box center [376, 91] width 81 height 23
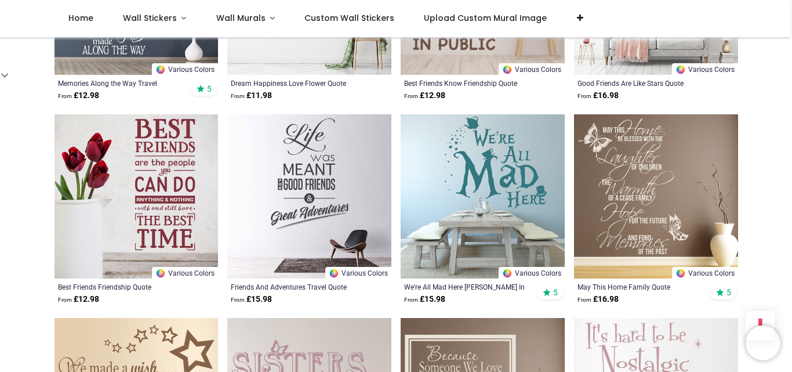
scroll to position [1218, 0]
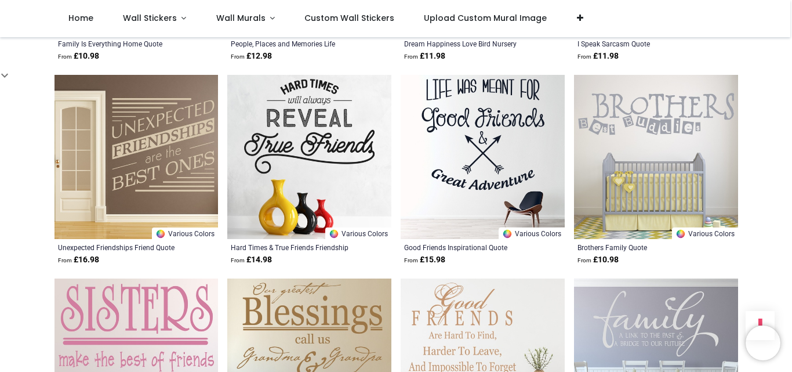
scroll to position [2669, 0]
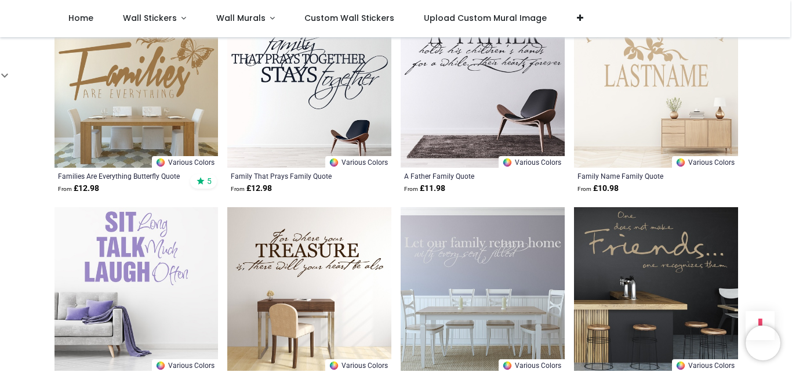
scroll to position [4003, 0]
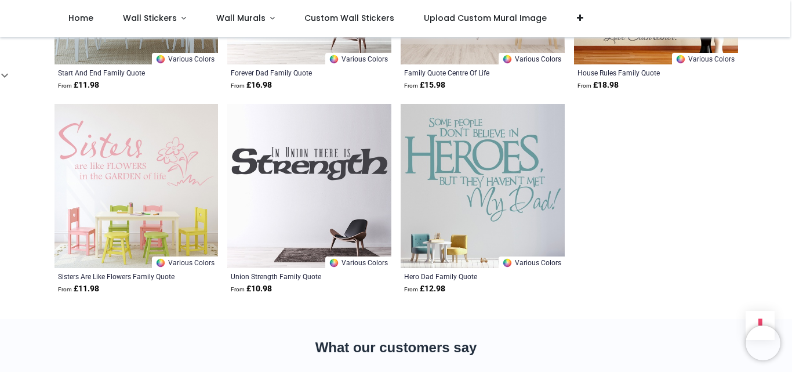
scroll to position [4467, 0]
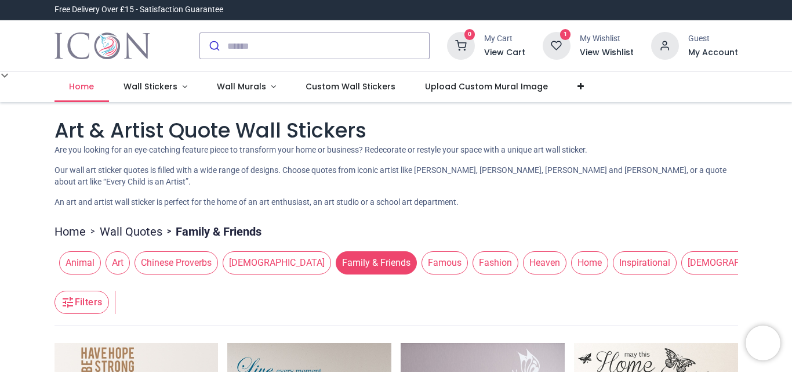
click at [82, 92] on span "Home" at bounding box center [81, 87] width 25 height 12
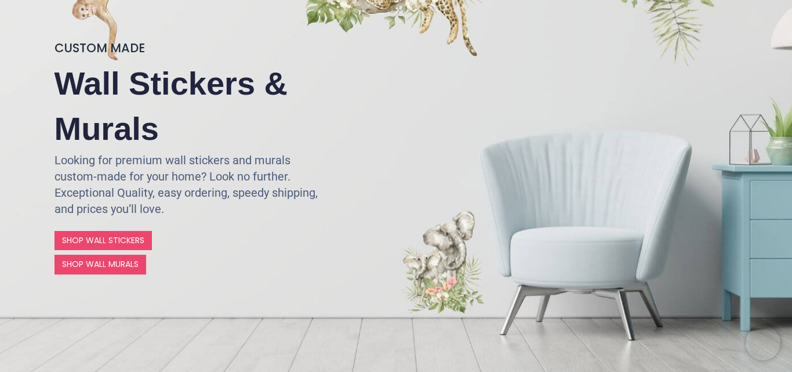
scroll to position [348, 0]
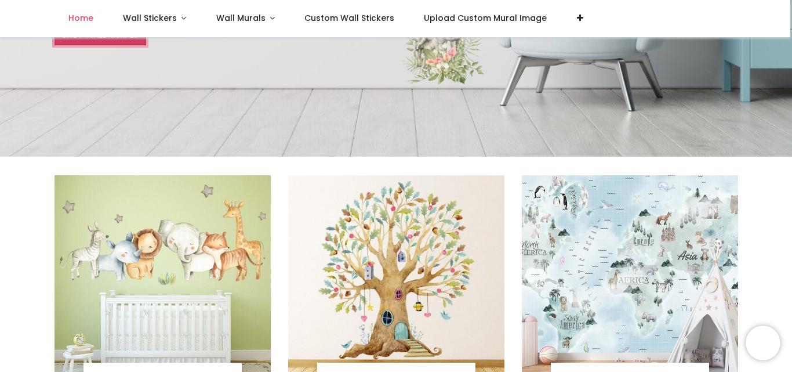
click at [146, 45] on link "SHOP WALL MURALS" at bounding box center [101, 36] width 92 height 20
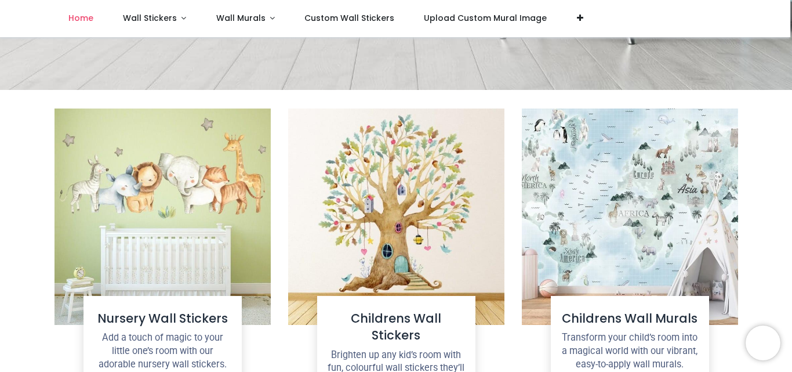
scroll to position [560, 0]
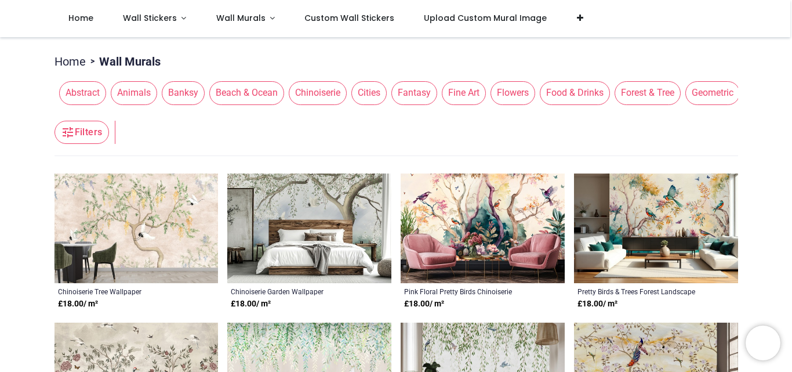
scroll to position [232, 0]
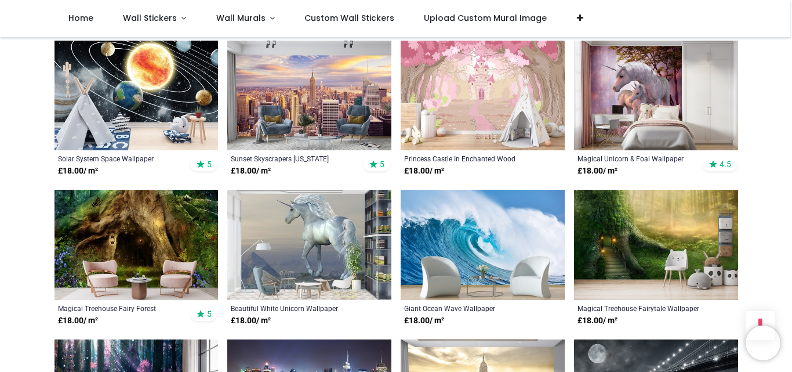
scroll to position [1450, 0]
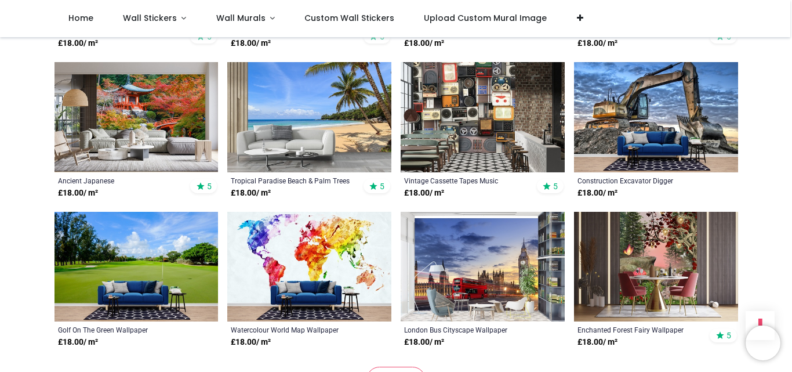
scroll to position [3075, 0]
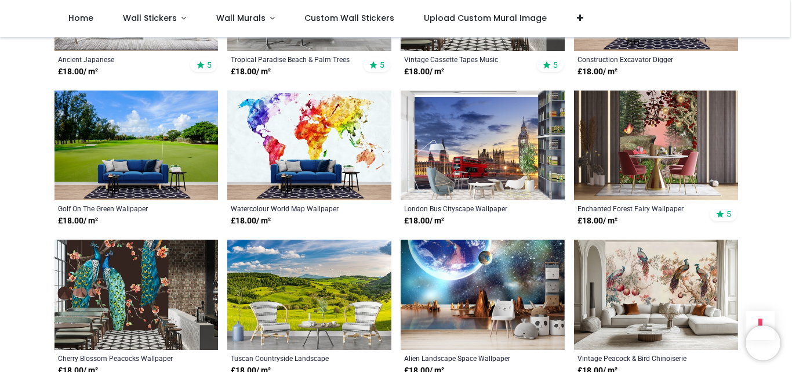
scroll to position [3191, 0]
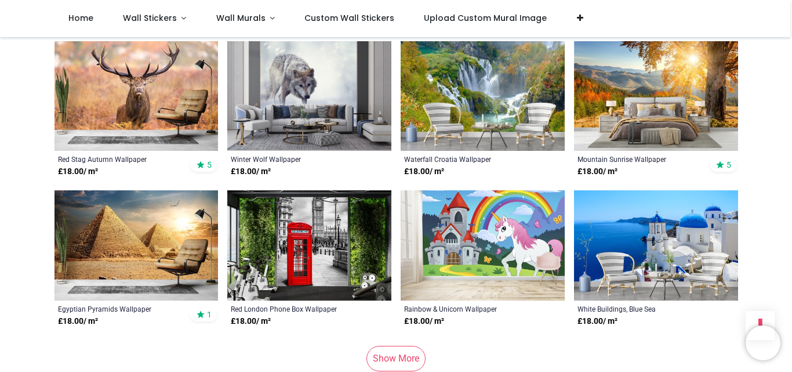
scroll to position [5221, 0]
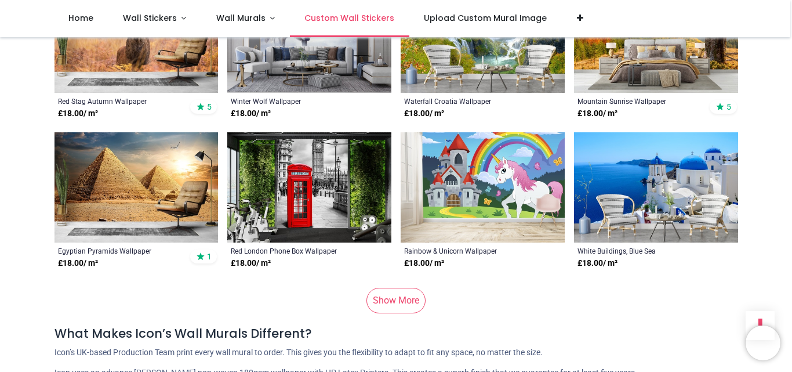
click at [394, 22] on span "Custom Wall Stickers" at bounding box center [350, 18] width 90 height 12
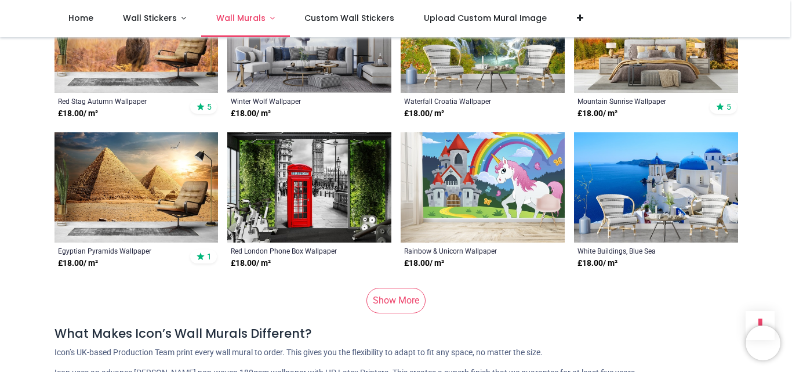
click at [266, 22] on span "Wall Murals" at bounding box center [240, 18] width 49 height 12
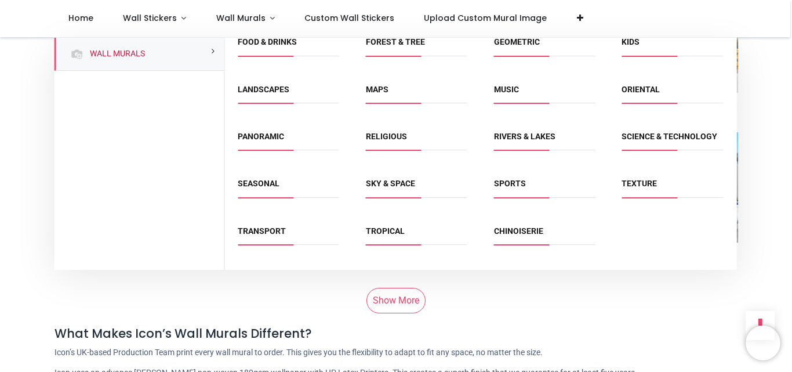
scroll to position [203, 0]
click at [656, 179] on link "Texture" at bounding box center [639, 183] width 35 height 9
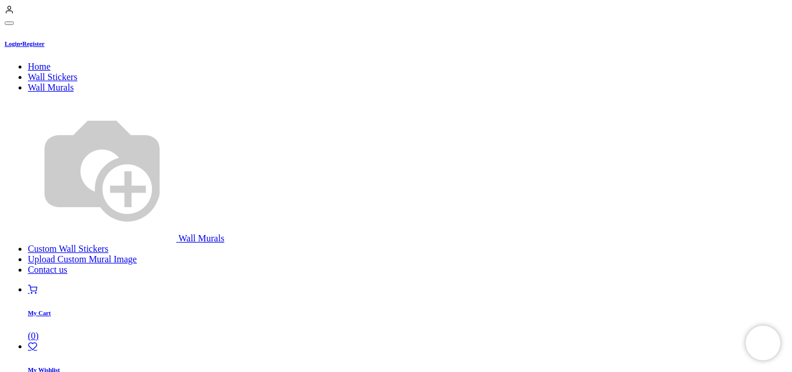
scroll to position [232, 0]
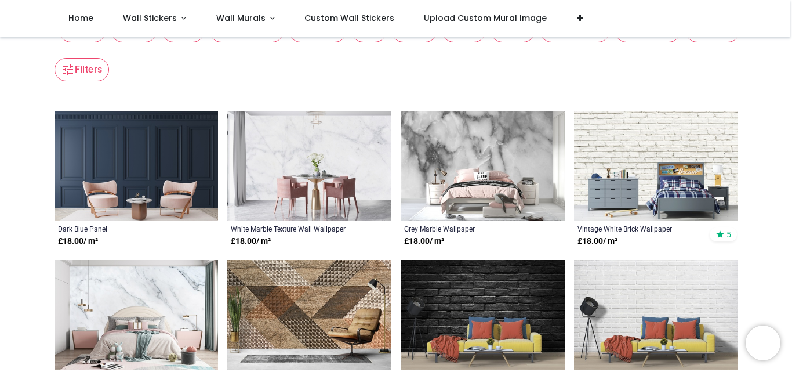
scroll to position [232, 0]
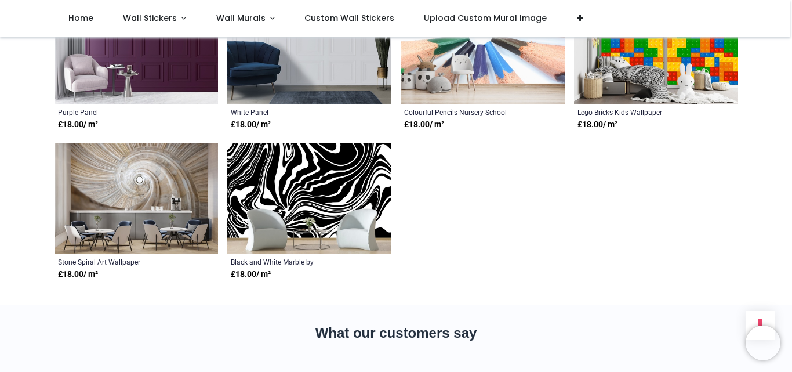
scroll to position [1508, 0]
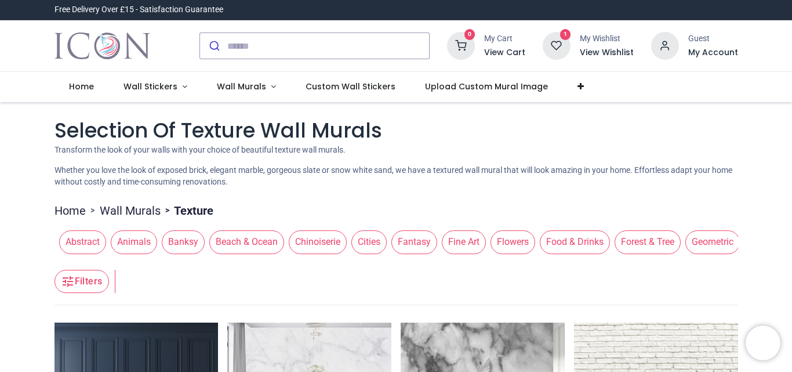
click at [501, 254] on span "Flowers" at bounding box center [513, 241] width 45 height 23
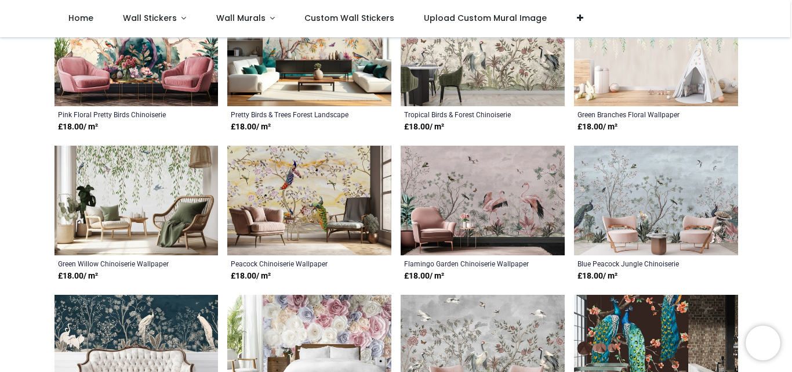
scroll to position [290, 0]
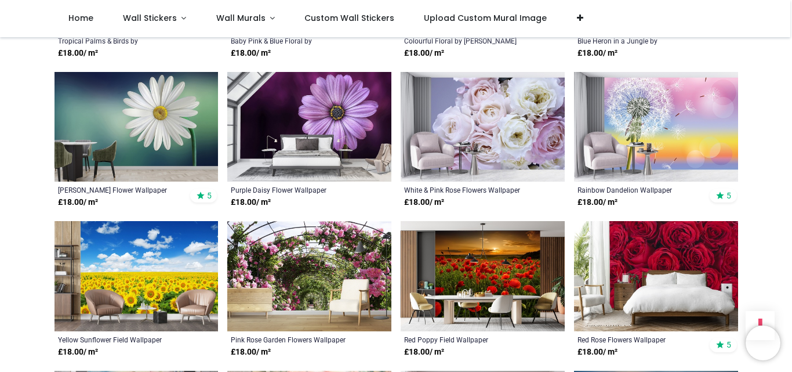
scroll to position [1740, 0]
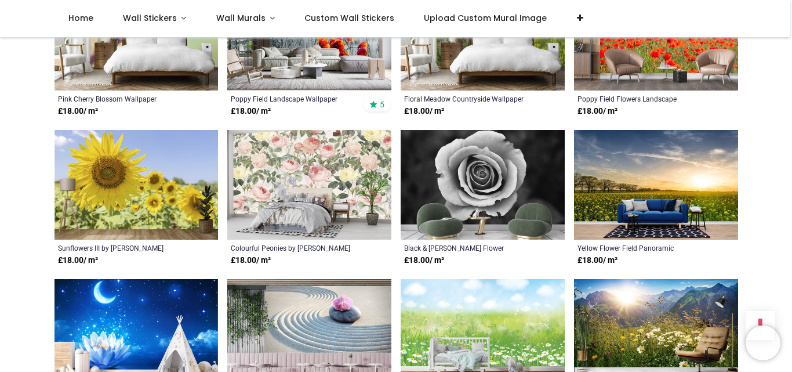
scroll to position [2843, 0]
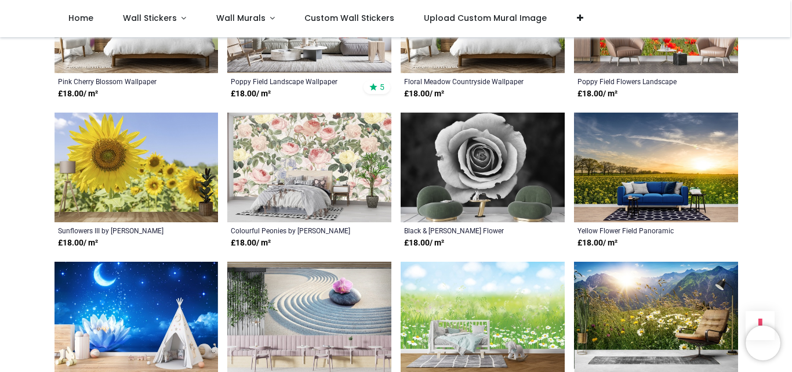
click at [502, 207] on img at bounding box center [483, 168] width 164 height 110
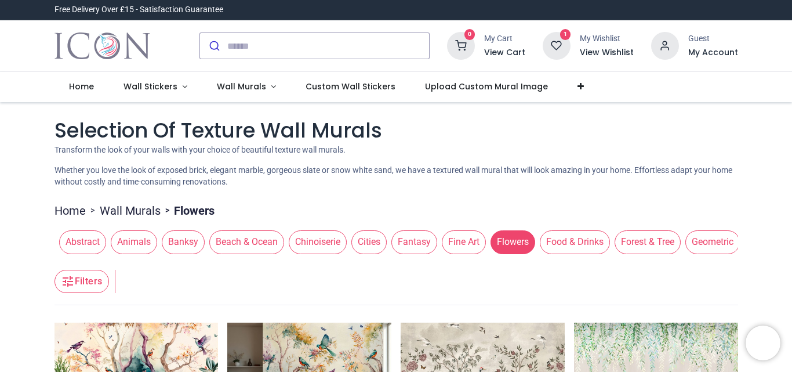
click at [580, 59] on h6 "View Wishlist" at bounding box center [607, 53] width 54 height 12
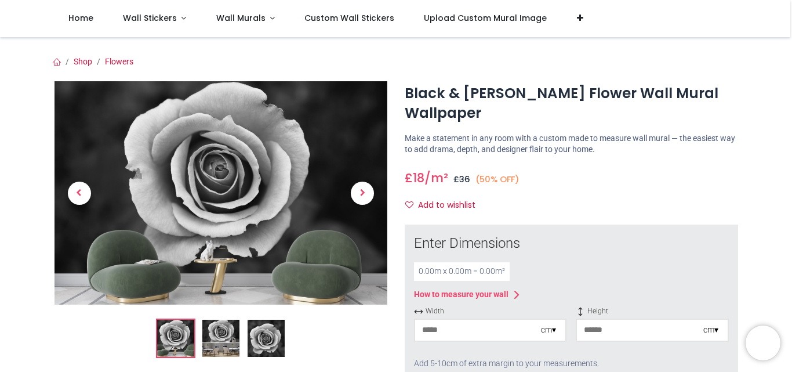
scroll to position [116, 0]
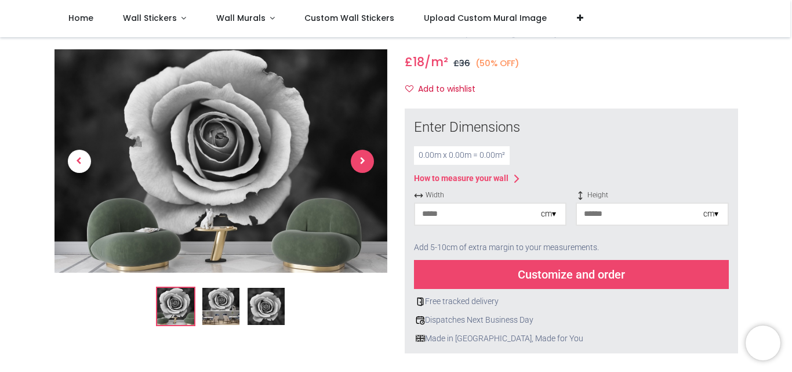
click at [356, 166] on span "Next" at bounding box center [362, 161] width 23 height 23
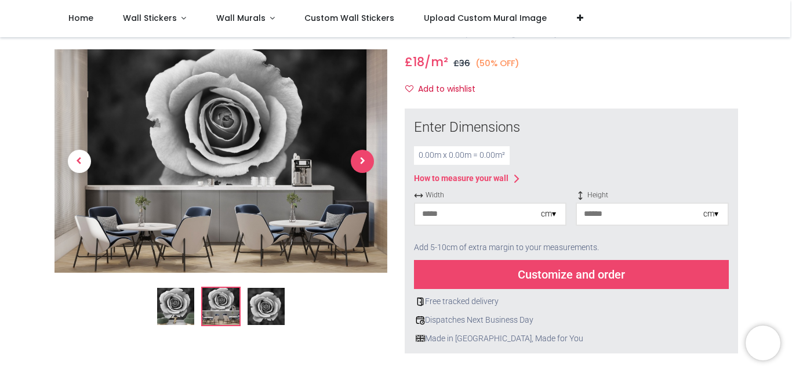
click at [357, 165] on span "Next" at bounding box center [362, 161] width 23 height 23
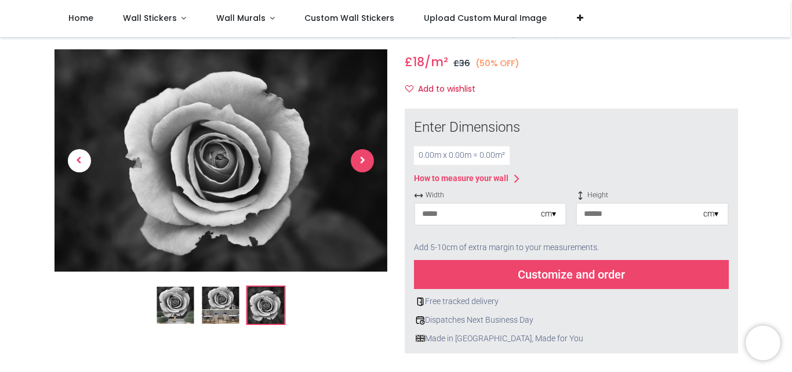
click at [357, 165] on span "Next" at bounding box center [362, 160] width 23 height 23
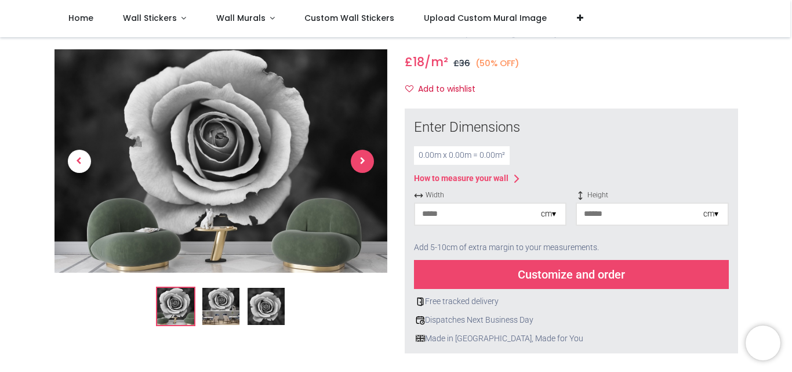
click at [357, 165] on span "Next" at bounding box center [362, 161] width 23 height 23
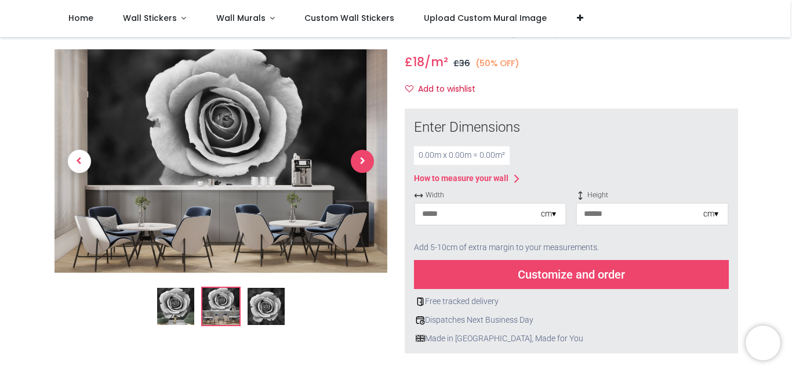
click at [357, 165] on span "Next" at bounding box center [362, 161] width 23 height 23
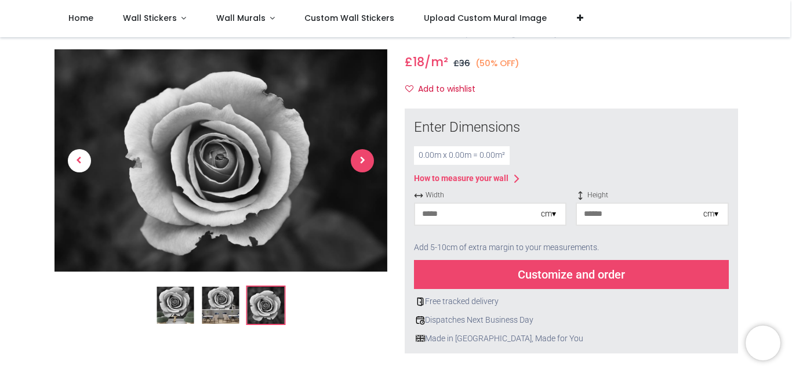
click at [357, 165] on span "Next" at bounding box center [362, 160] width 23 height 23
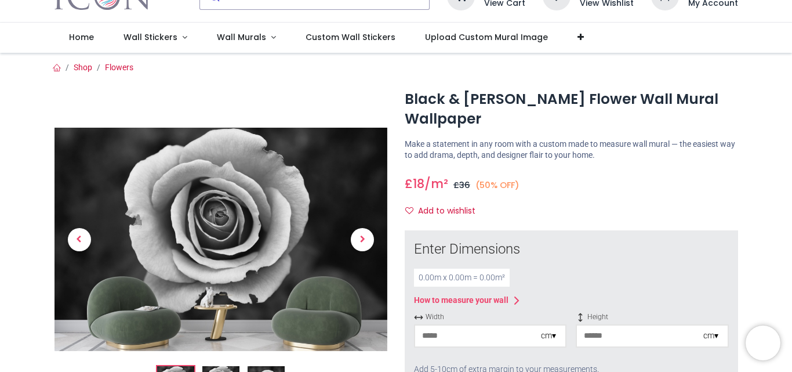
scroll to position [0, 0]
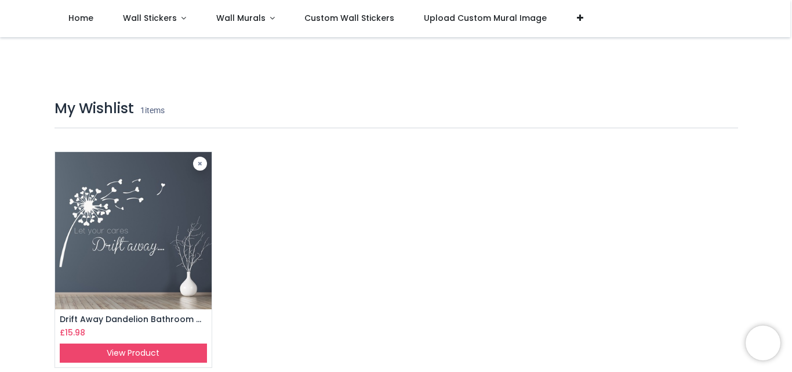
scroll to position [58, 0]
